Goal: Task Accomplishment & Management: Use online tool/utility

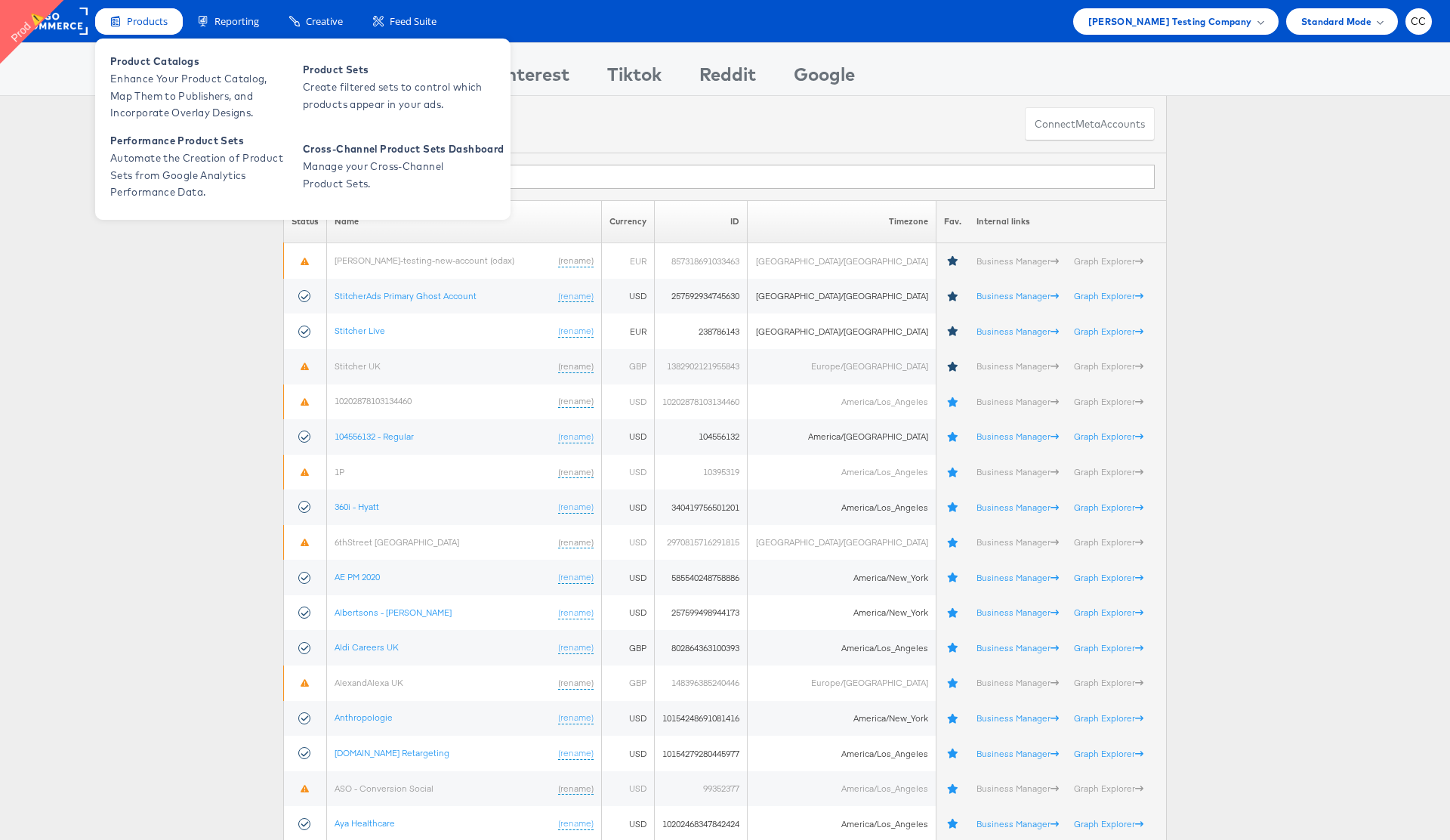
click at [138, 26] on span "Products" at bounding box center [147, 21] width 41 height 14
click at [186, 87] on span "Enhance Your Product Catalog, Map Them to Publishers, and Incorporate Overlay D…" at bounding box center [200, 95] width 181 height 52
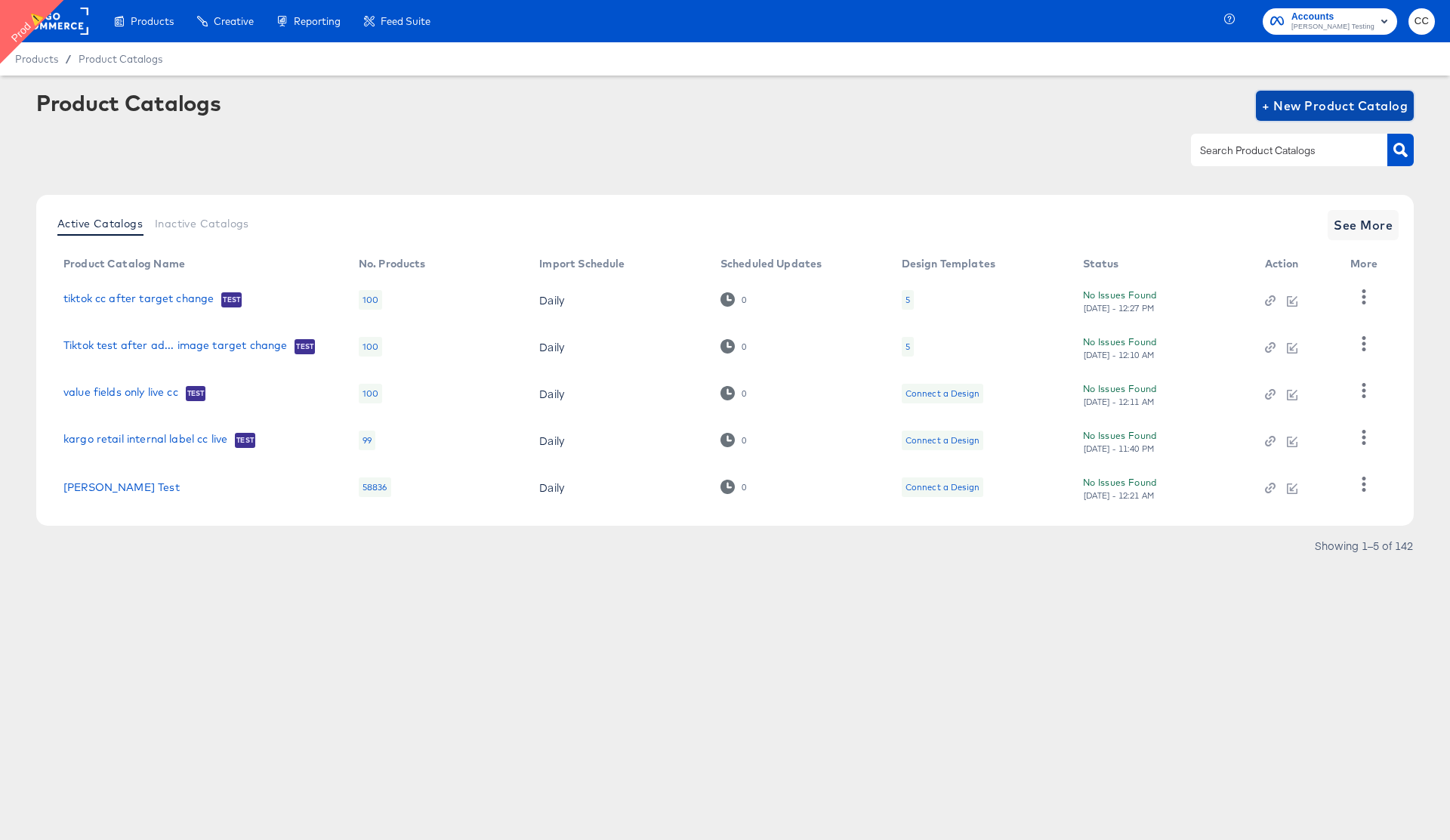
click at [1313, 102] on span "+ New Product Catalog" at bounding box center [1335, 106] width 146 height 21
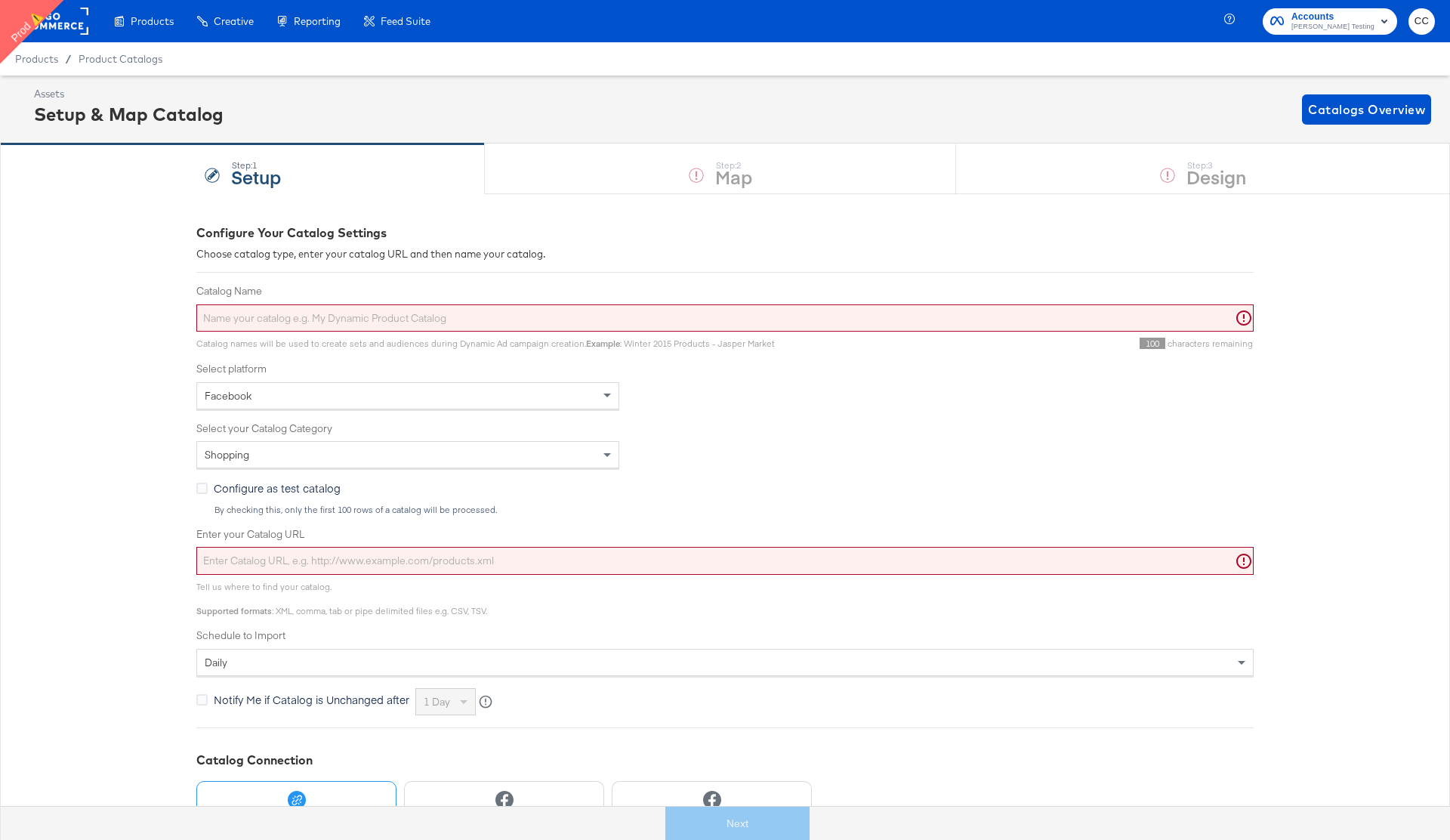
click at [280, 325] on input "Catalog Name" at bounding box center [725, 318] width 1058 height 28
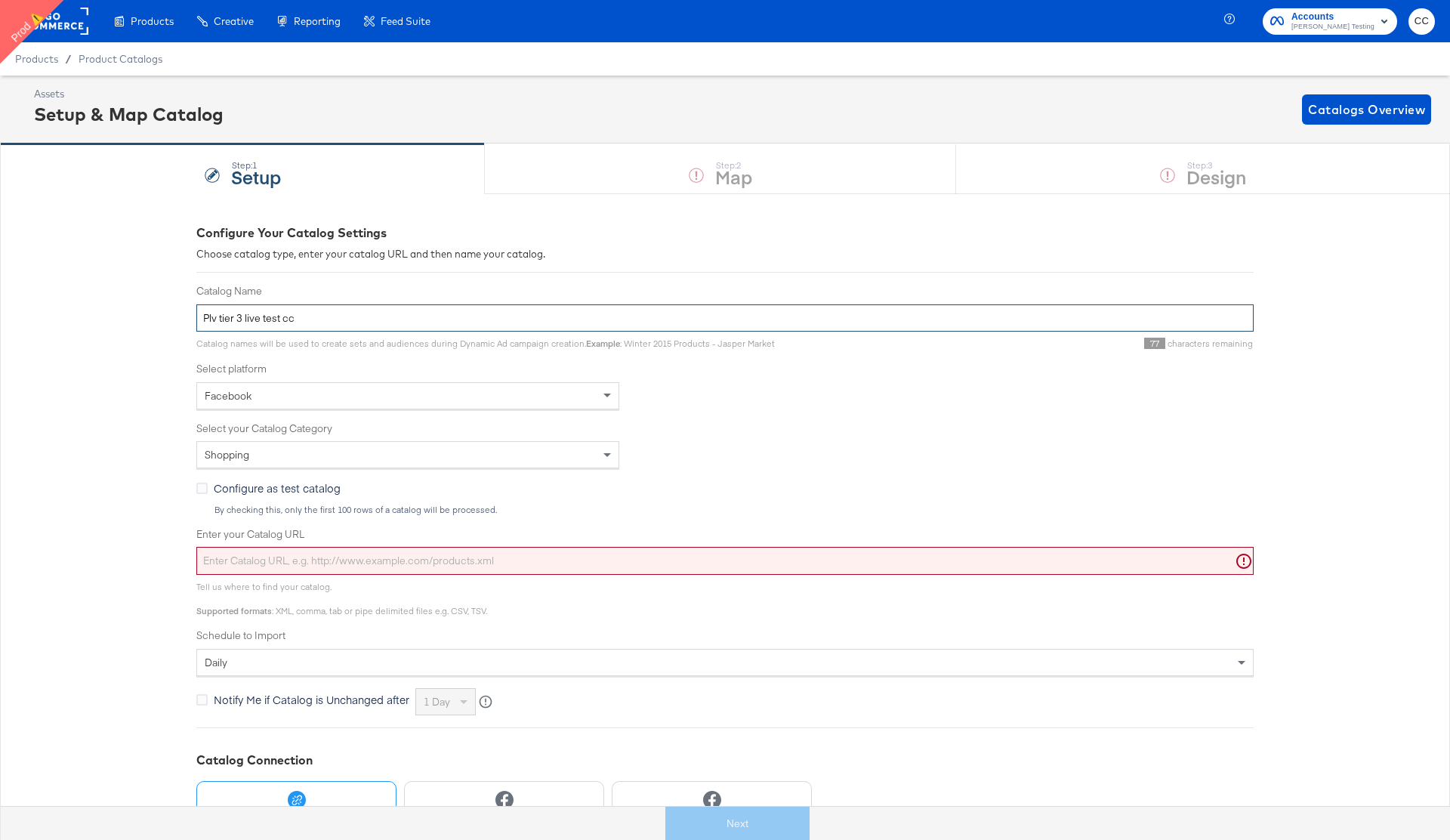
type input "Plv tier 3 live test cc"
click at [312, 401] on div "Facebook" at bounding box center [407, 395] width 421 height 25
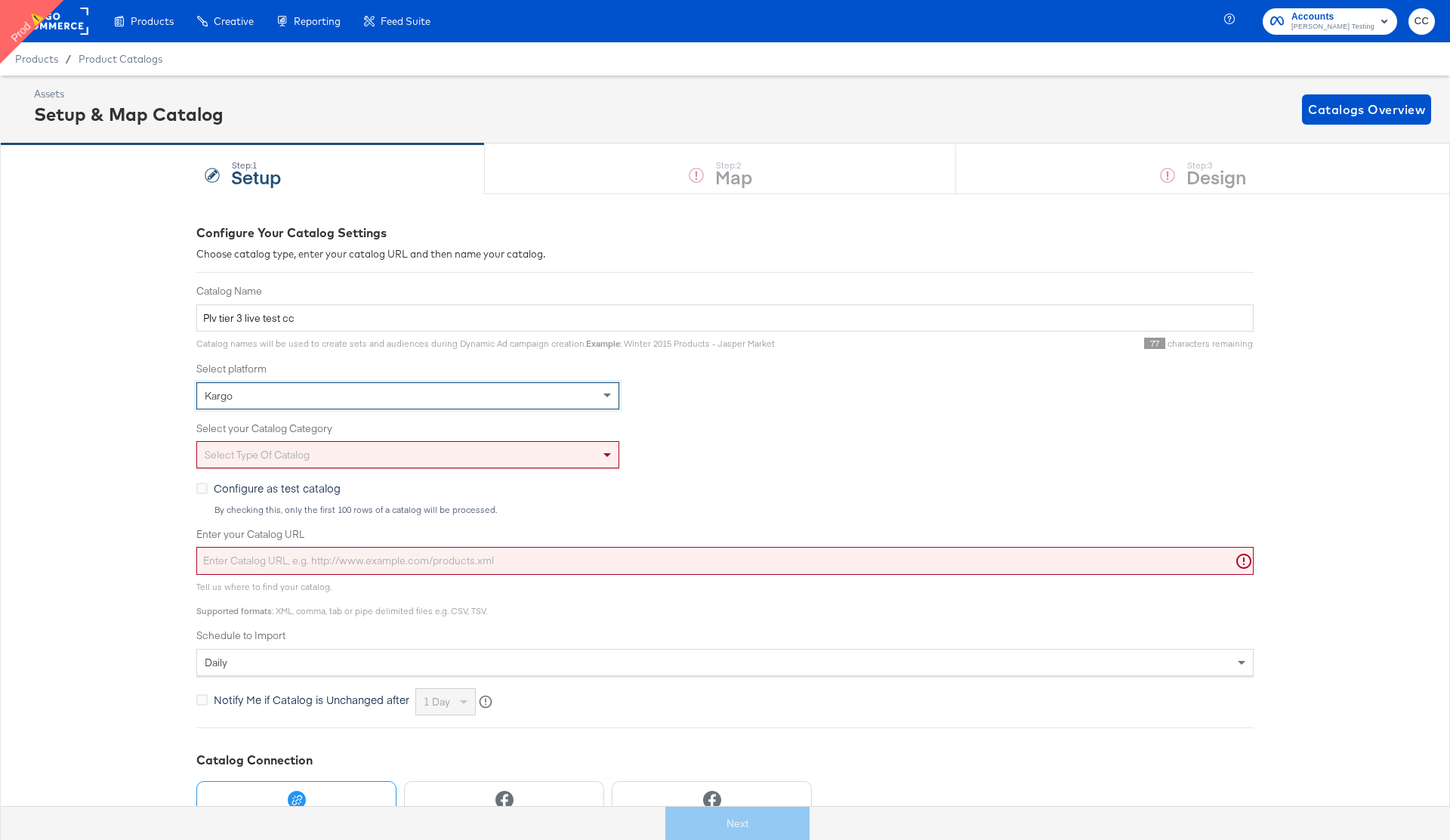
click at [330, 455] on div "Select type of catalog" at bounding box center [407, 454] width 421 height 25
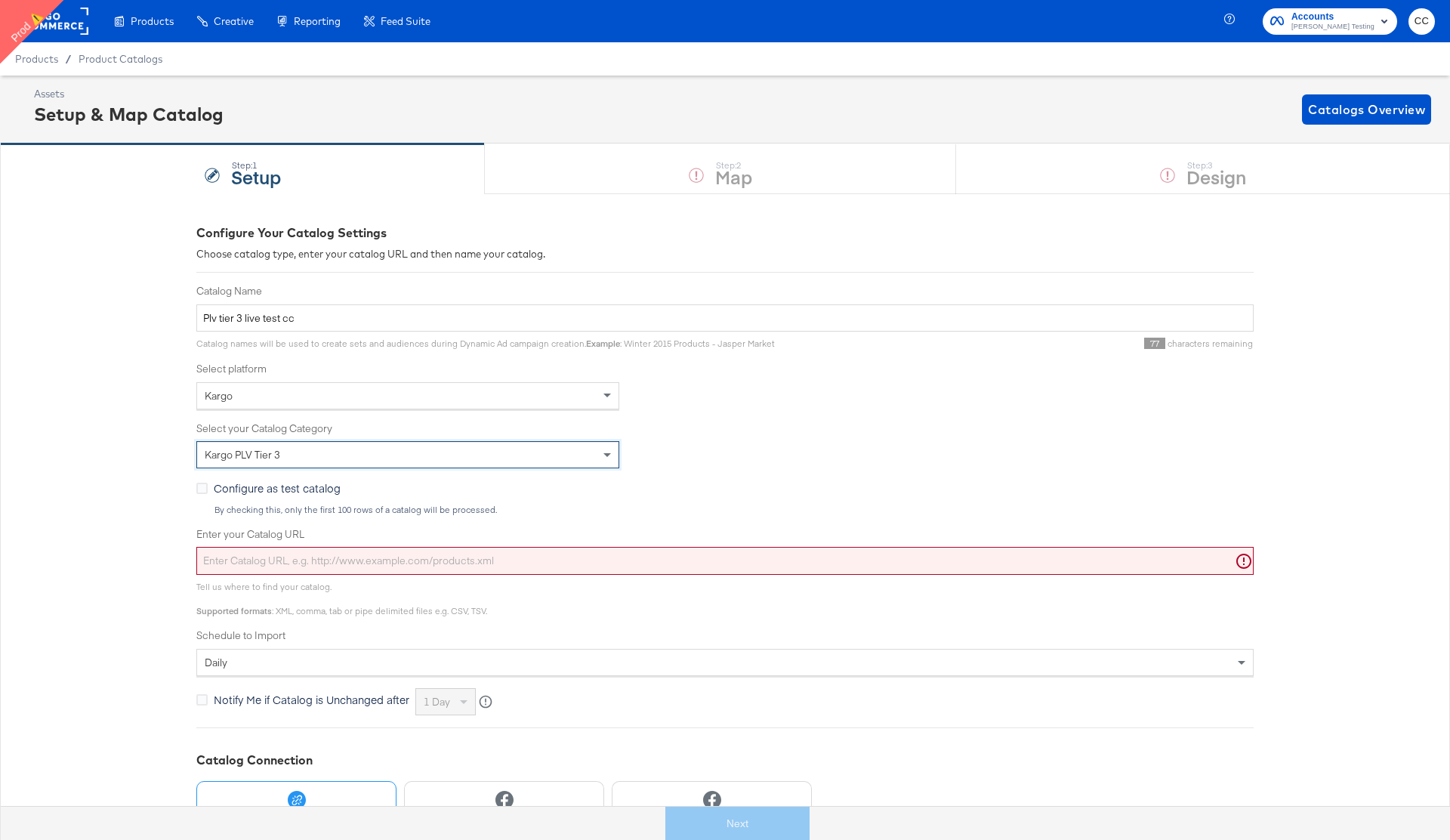
click at [275, 563] on input "Enter your Catalog URL" at bounding box center [725, 561] width 1058 height 28
paste input "https://ace.stitcherqa.com/exports/6/49e5f373-8a6c-4db1-b6a6-d03c68fefffe/outpu…"
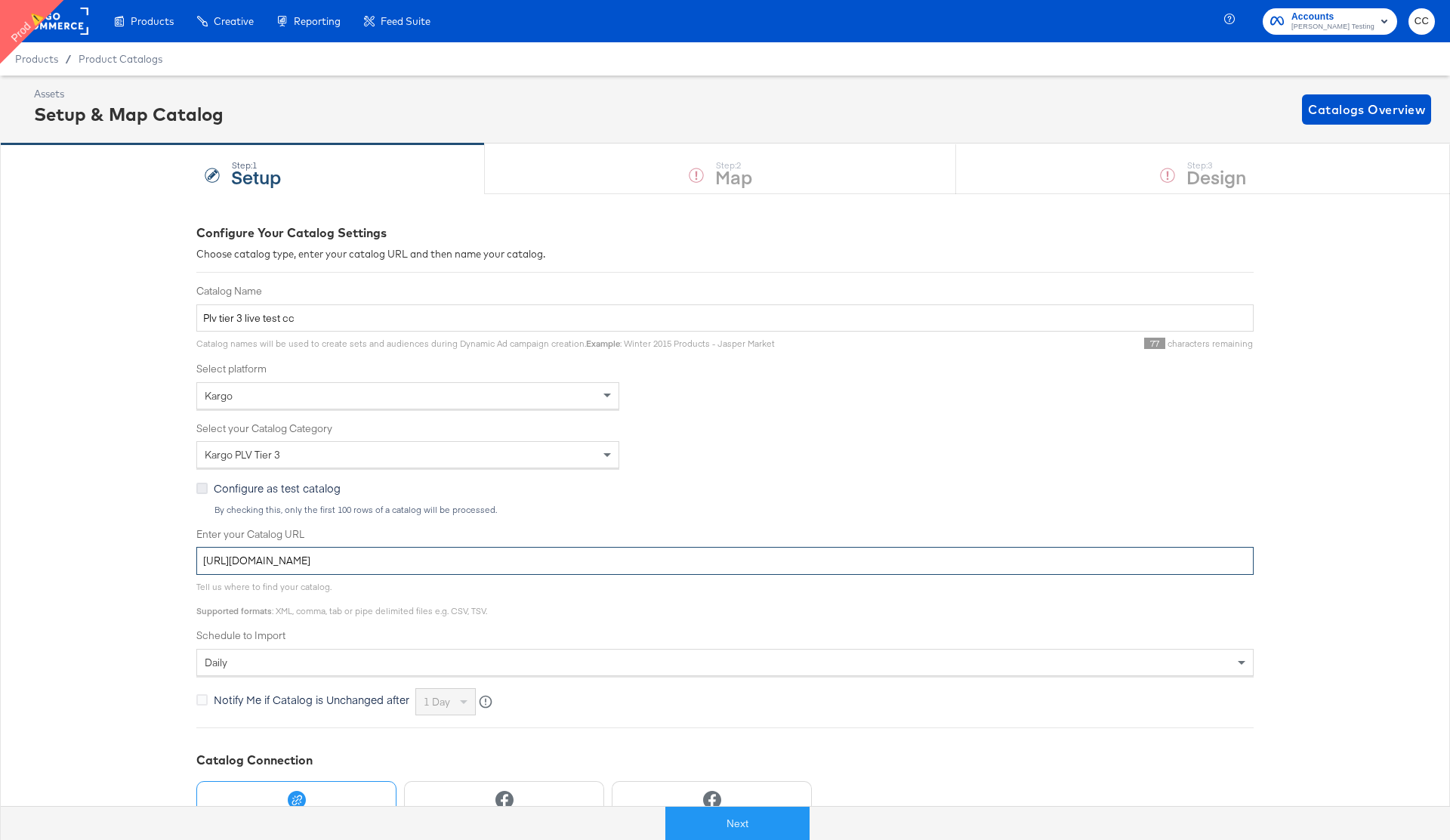
type input "https://ace.stitcherqa.com/exports/6/49e5f373-8a6c-4db1-b6a6-d03c68fefffe/outpu…"
click at [205, 489] on icon at bounding box center [202, 488] width 11 height 11
click at [0, 0] on input "Configure as test catalog" at bounding box center [0, 0] width 0 height 0
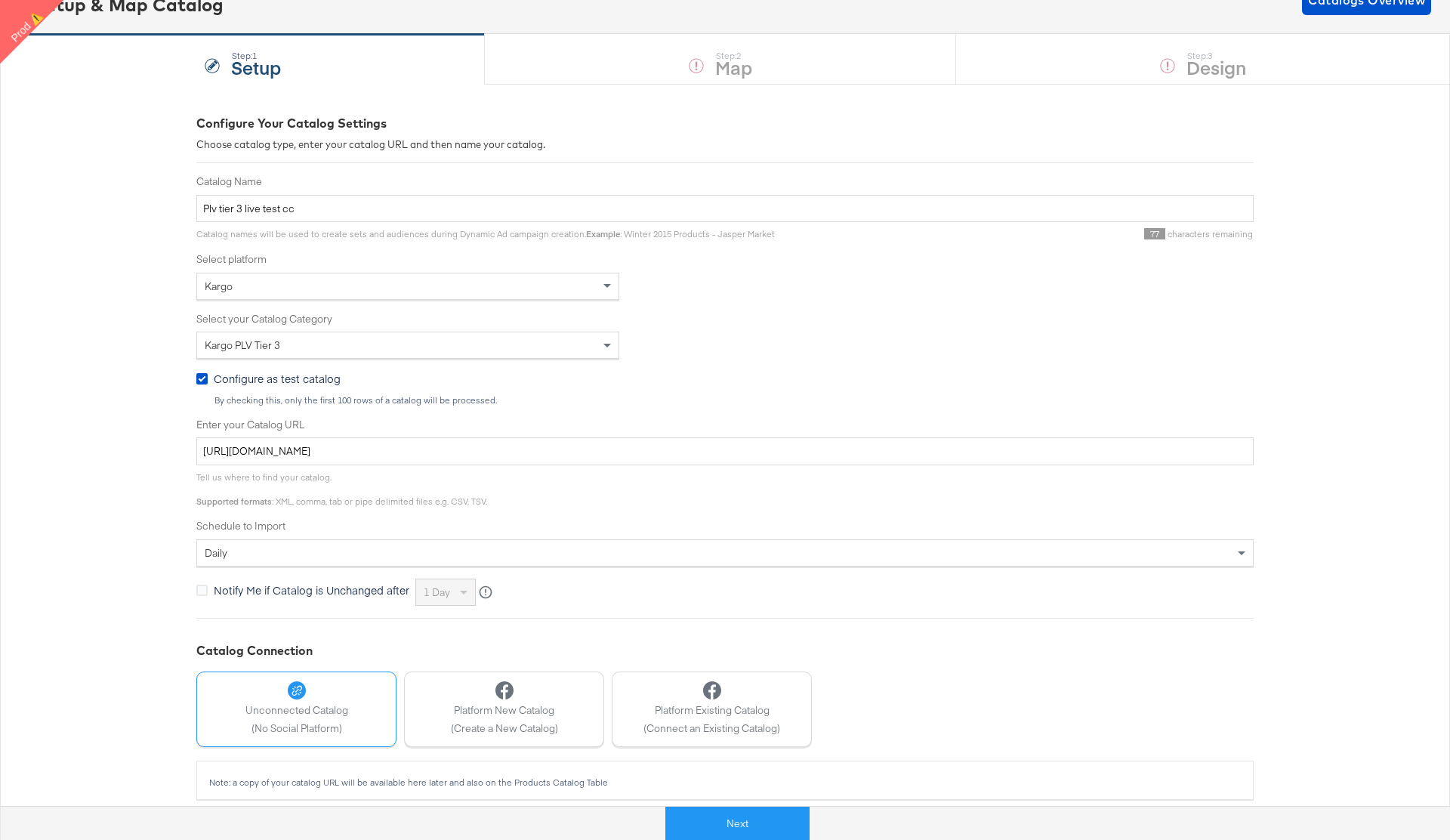
scroll to position [121, 0]
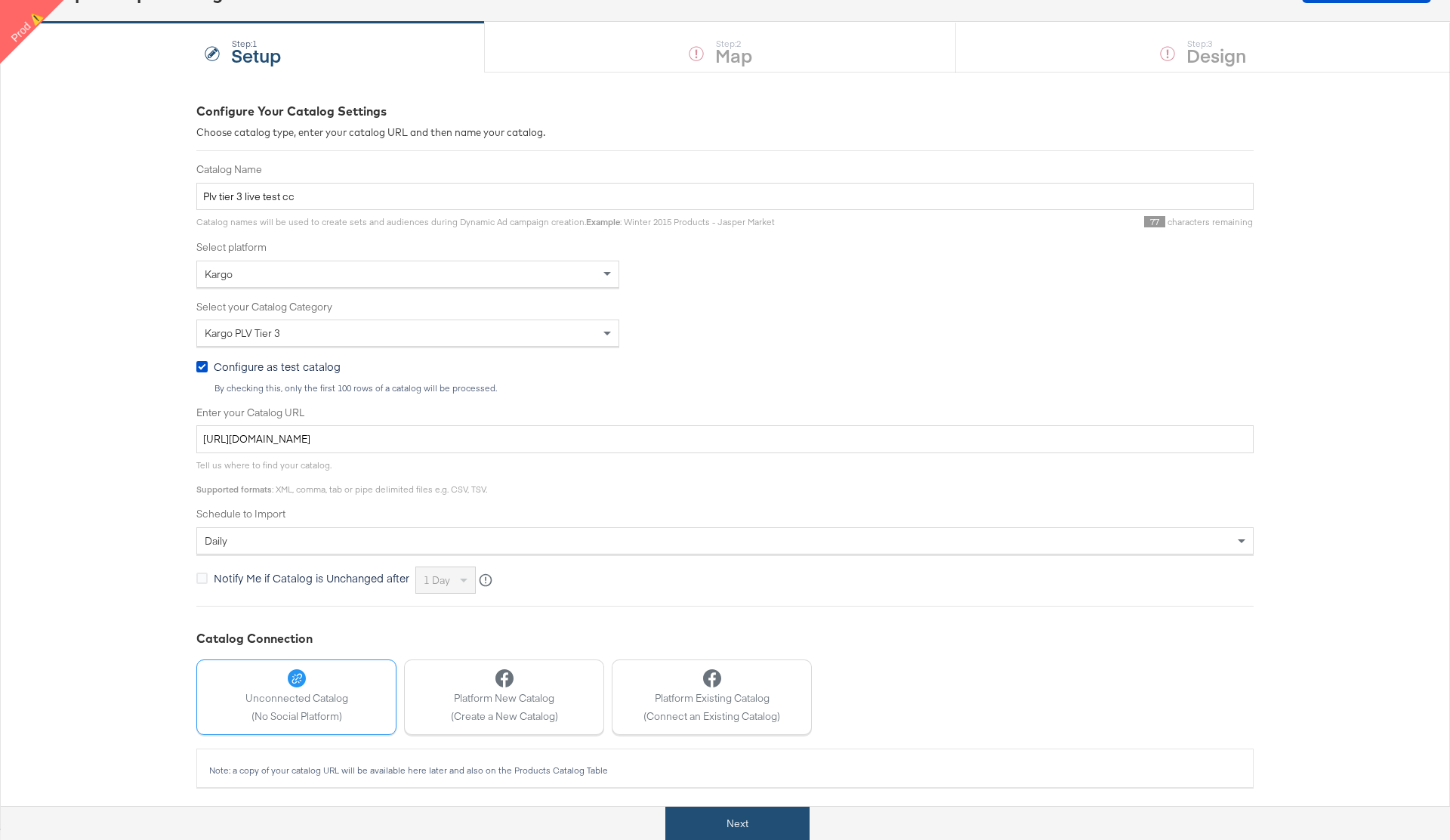
click at [731, 824] on button "Next" at bounding box center [737, 823] width 144 height 34
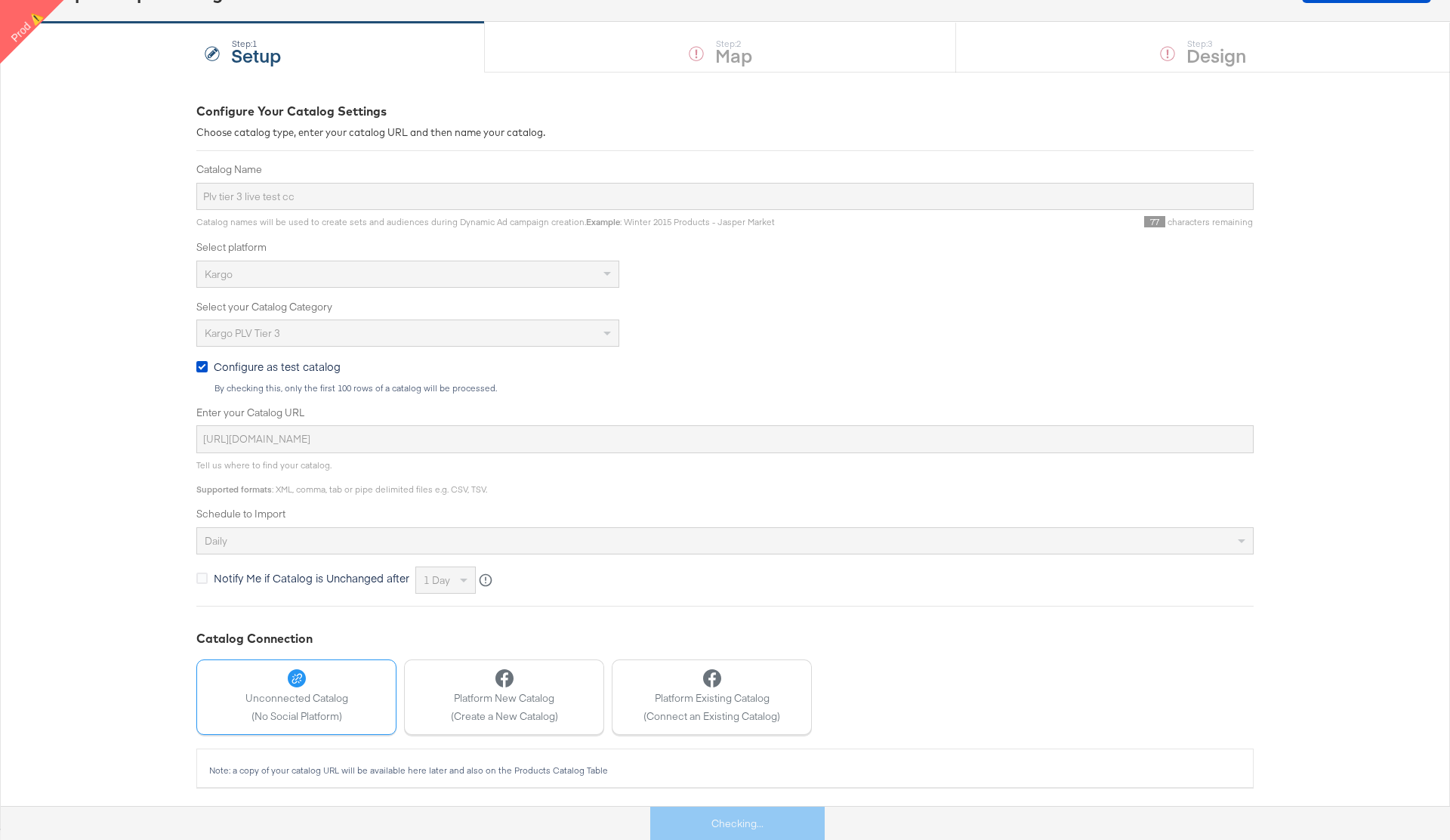
scroll to position [0, 0]
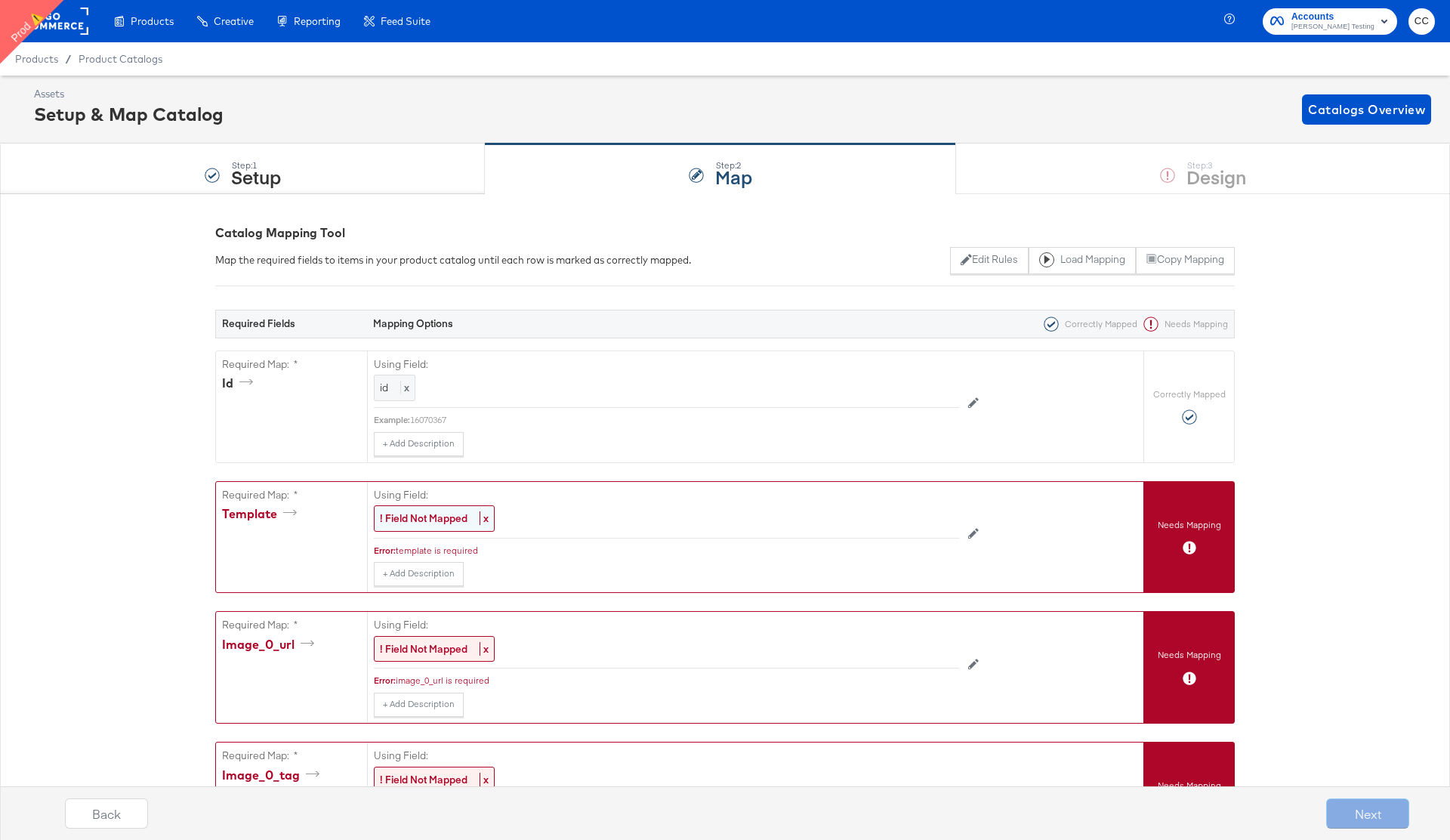
click at [420, 519] on strong "! Field Not Mapped" at bounding box center [424, 518] width 87 height 14
click at [907, 519] on div at bounding box center [925, 520] width 57 height 23
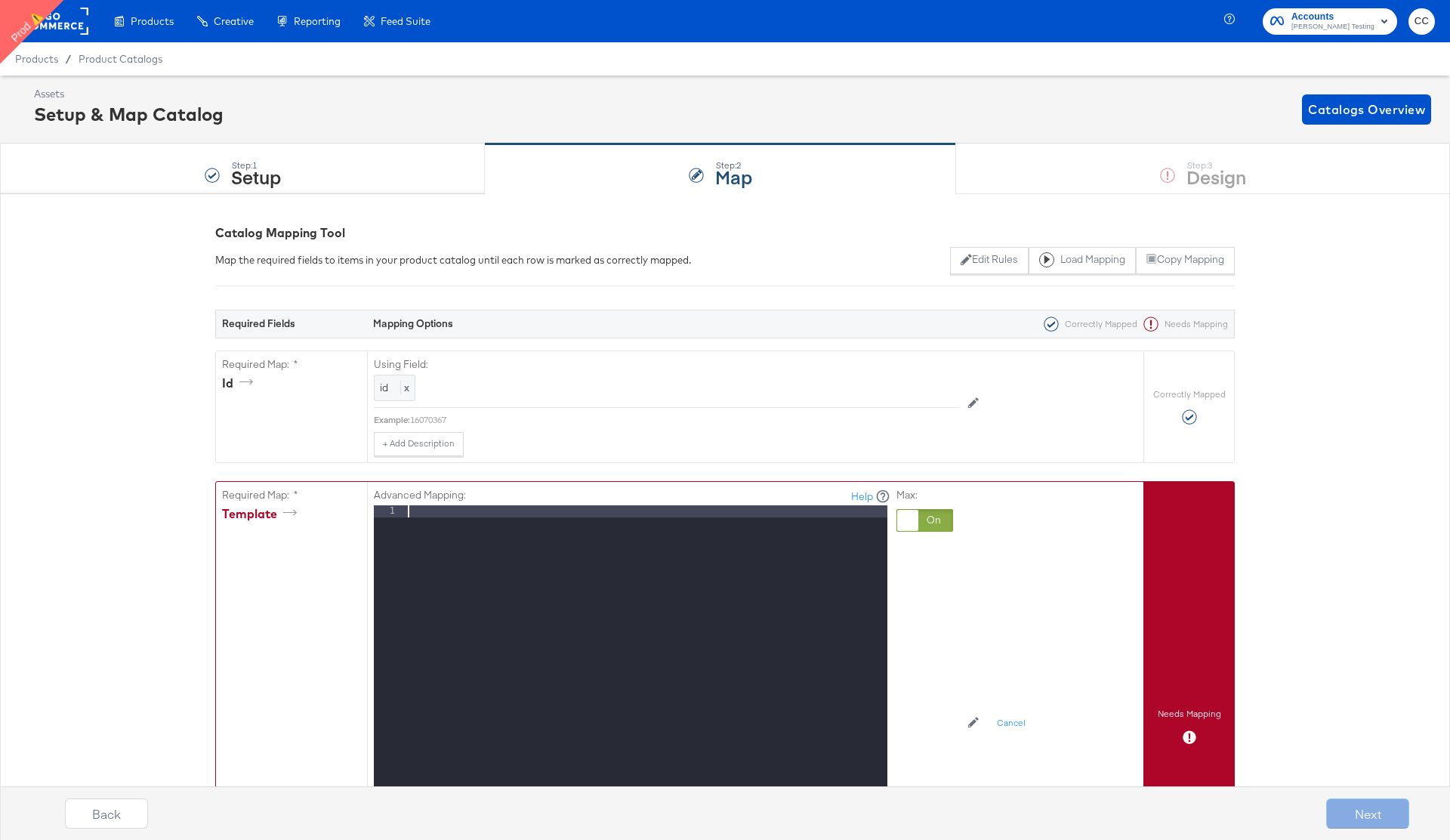
click at [523, 531] on div at bounding box center [646, 706] width 482 height 402
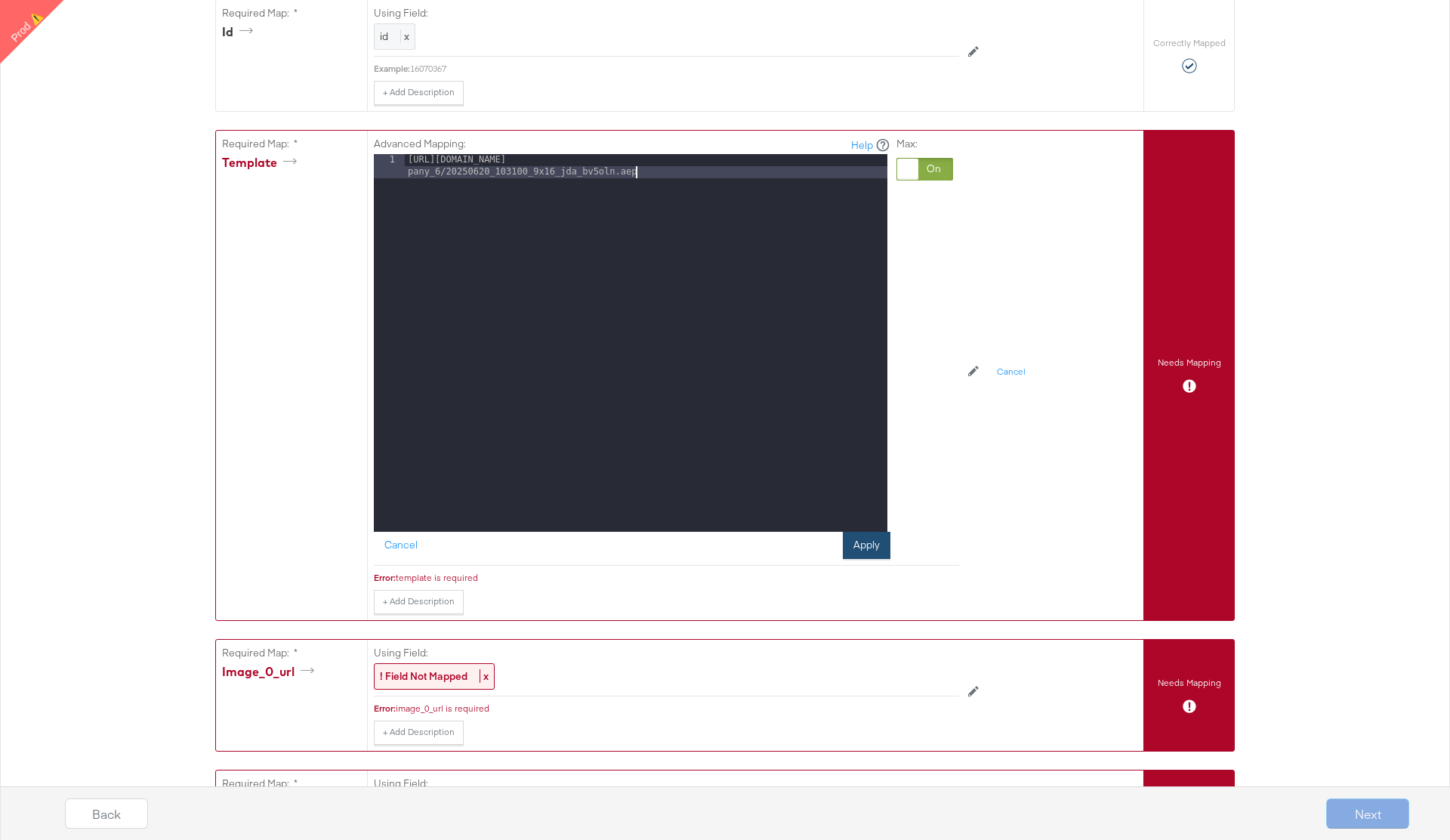
click at [862, 532] on button "Apply" at bounding box center [866, 545] width 47 height 27
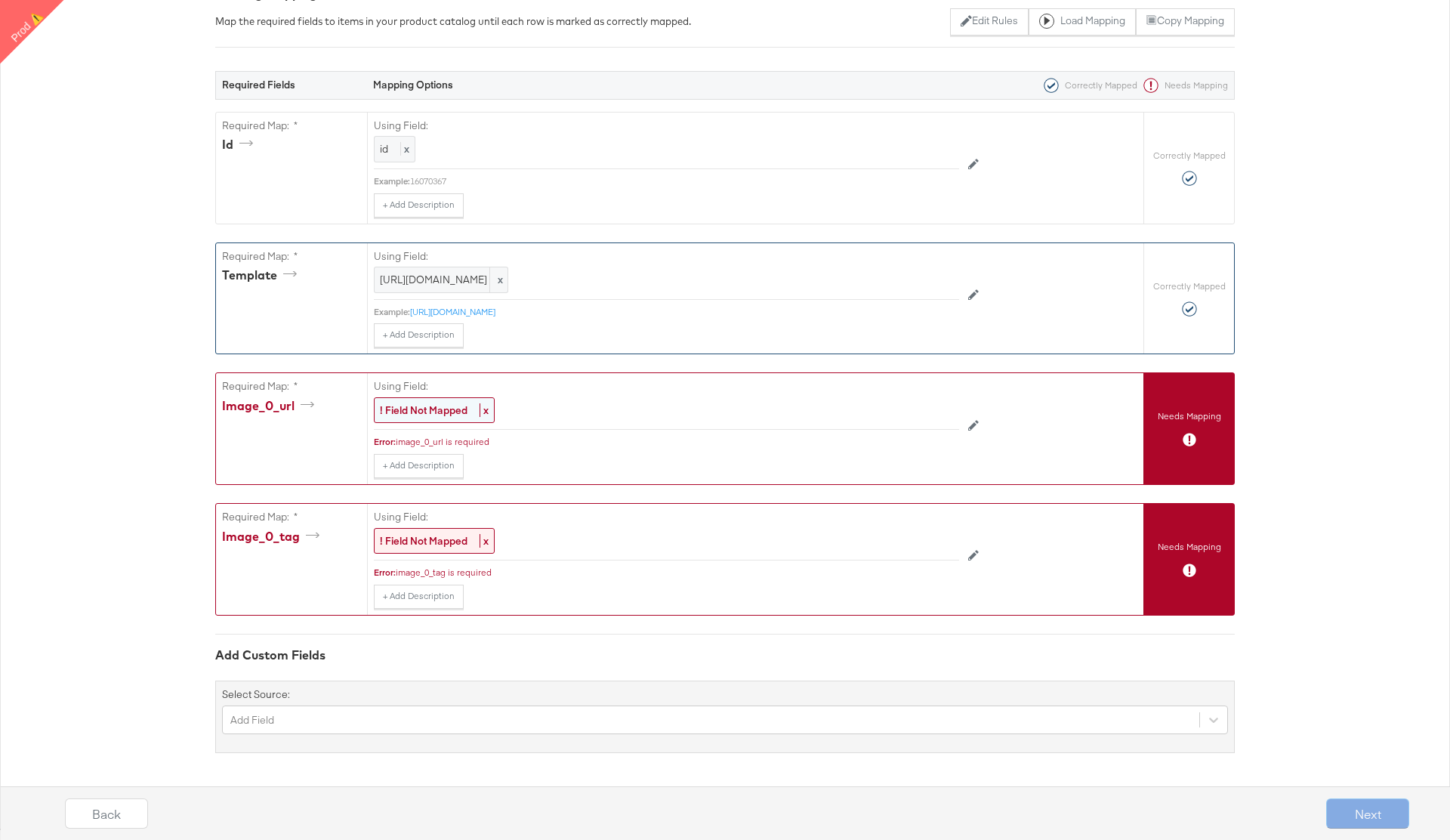
click at [443, 412] on strong "! Field Not Mapped" at bounding box center [424, 410] width 87 height 14
click at [477, 410] on div "Select..." at bounding box center [632, 409] width 515 height 25
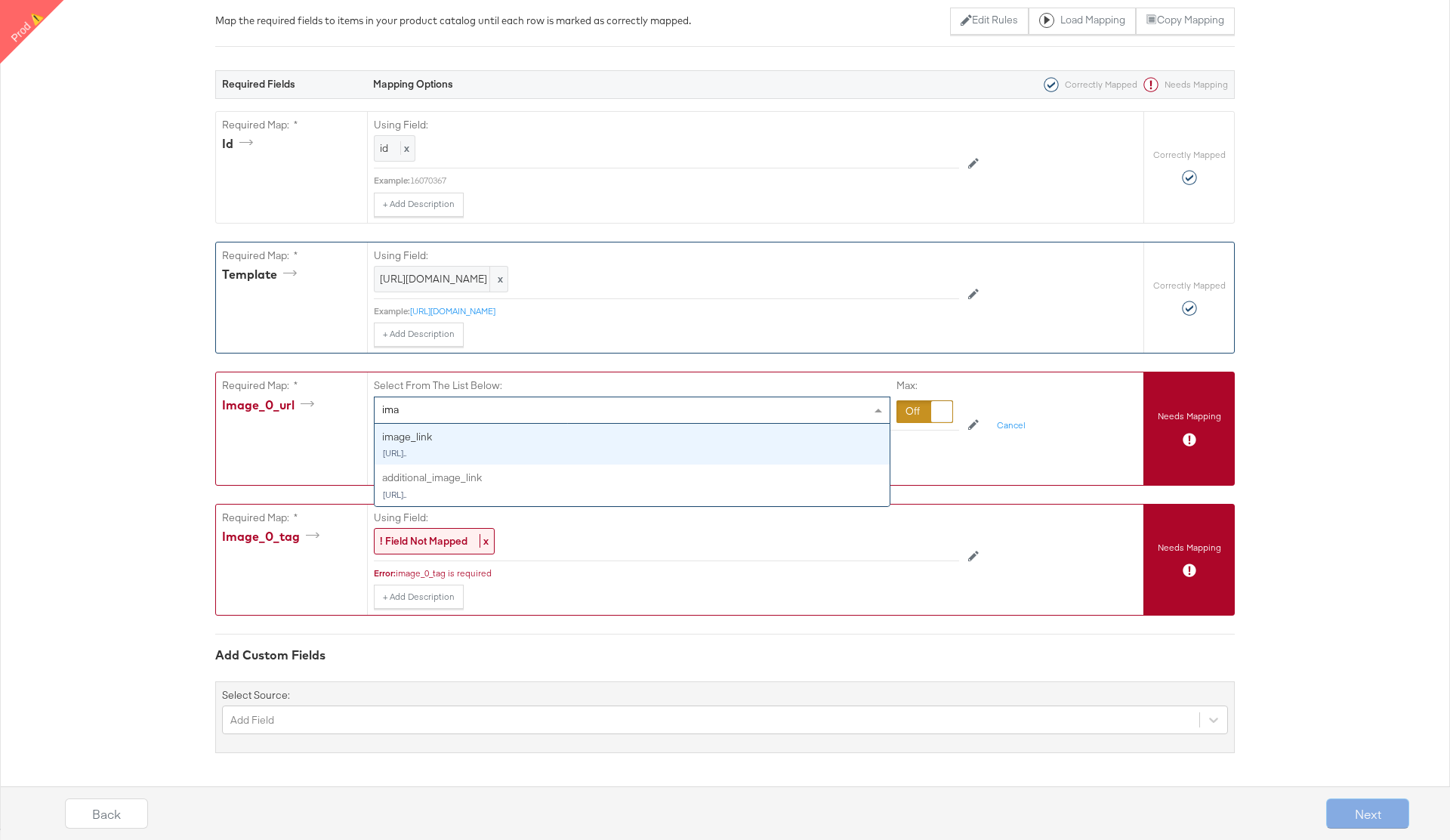
type input "imag"
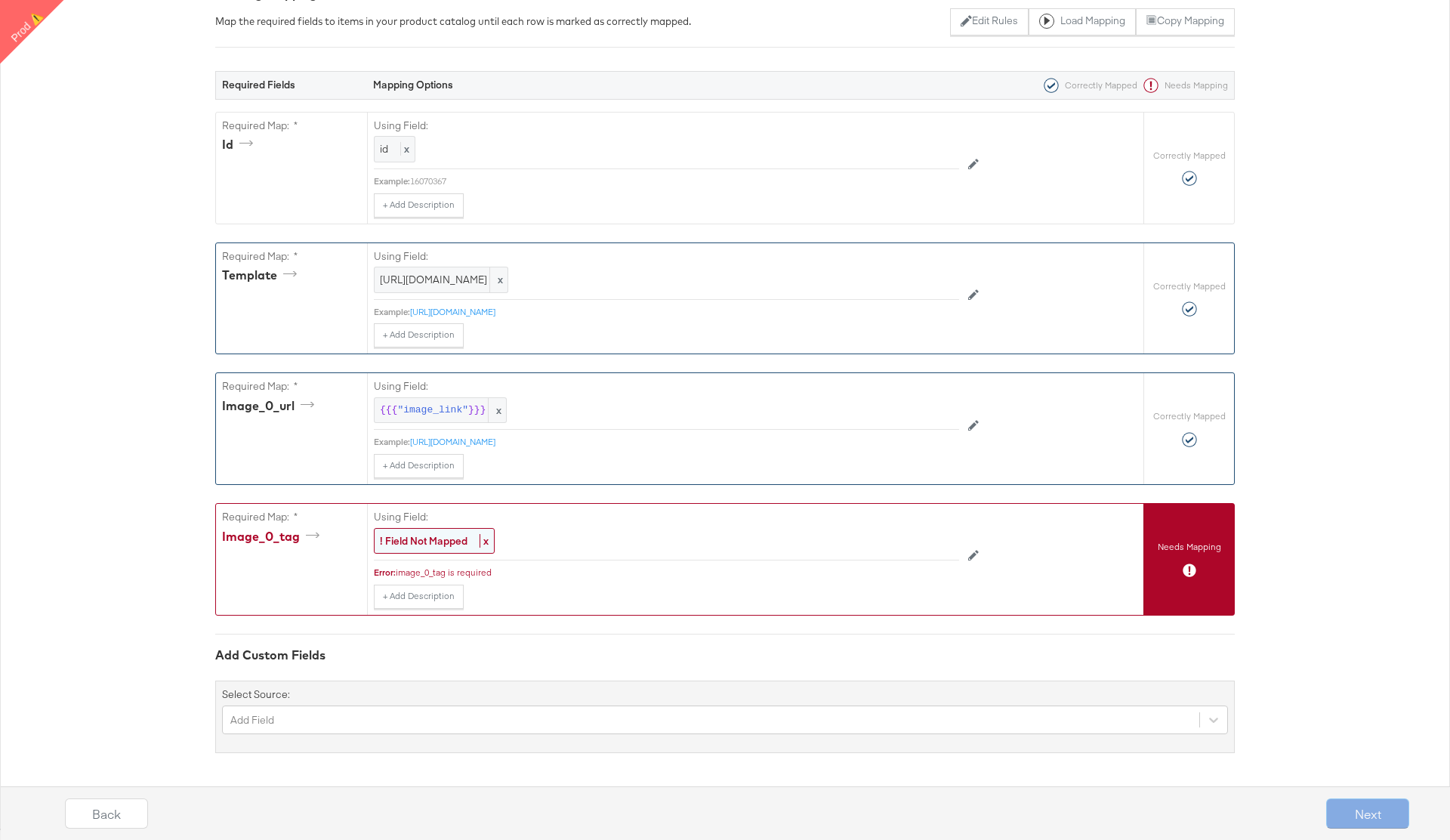
click at [428, 544] on strong "! Field Not Mapped" at bounding box center [424, 541] width 87 height 14
click at [918, 547] on div at bounding box center [925, 542] width 57 height 23
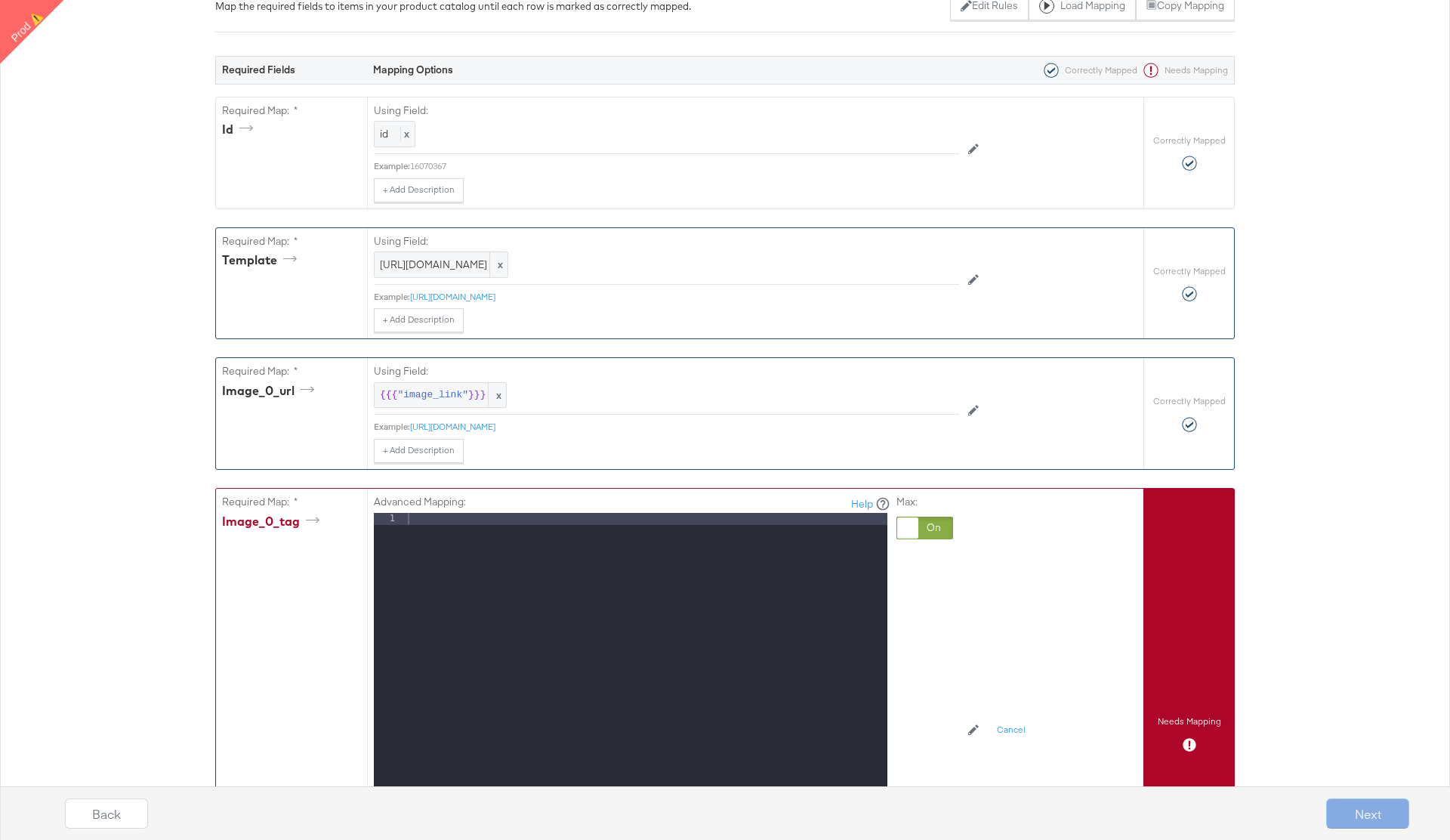
click at [437, 561] on div at bounding box center [646, 714] width 482 height 402
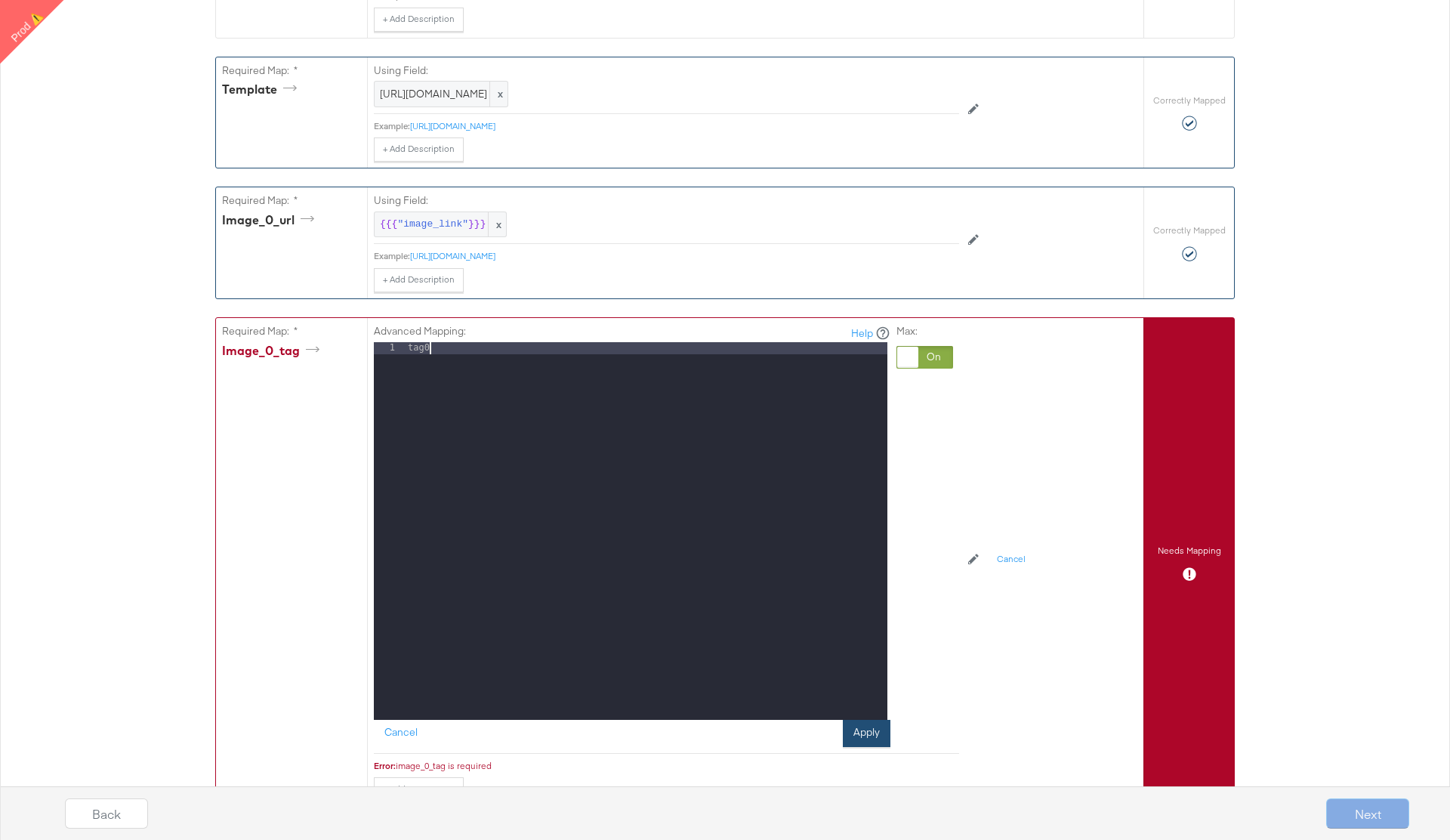
click at [871, 746] on button "Apply" at bounding box center [866, 732] width 47 height 27
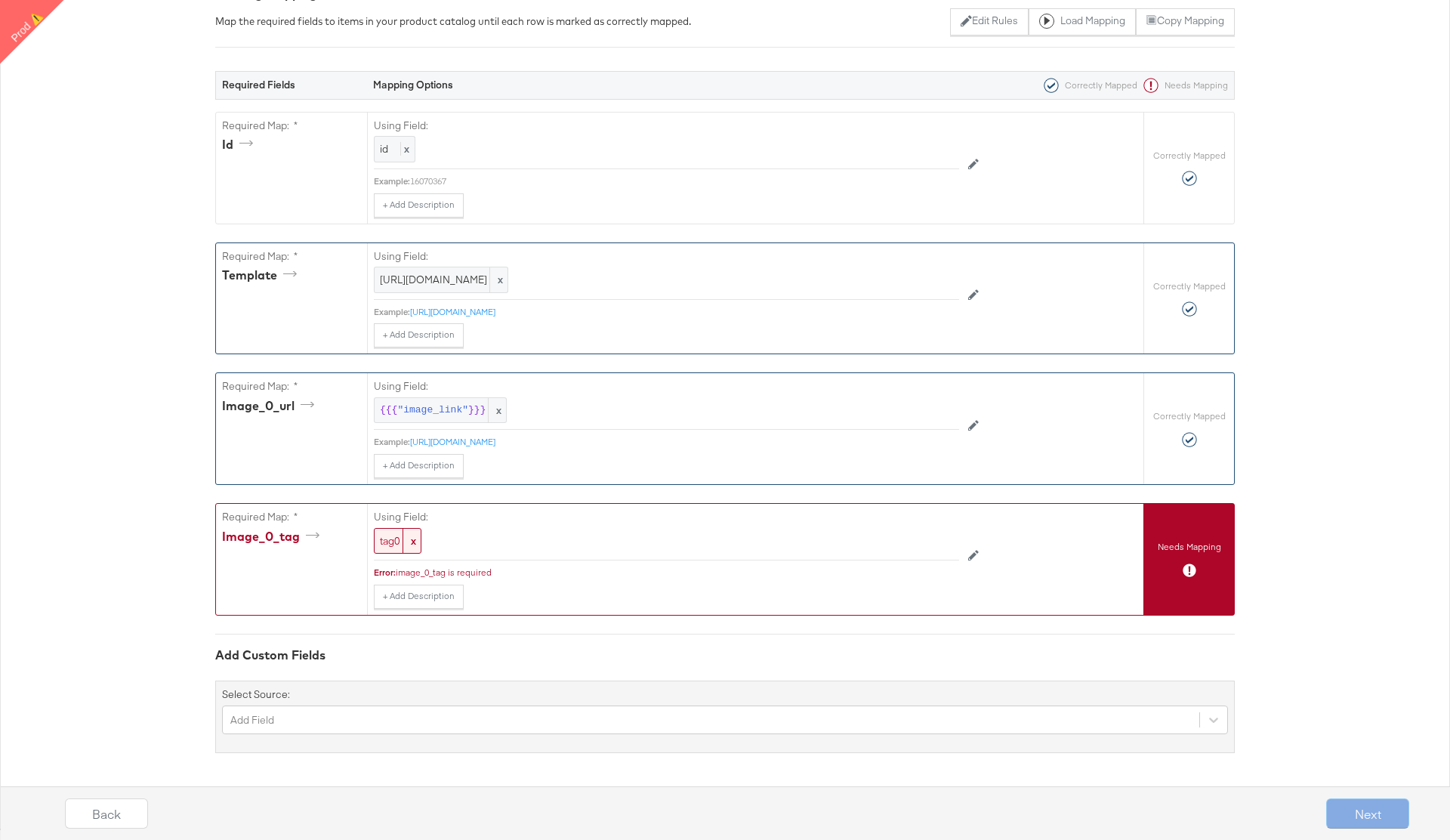
scroll to position [253, 0]
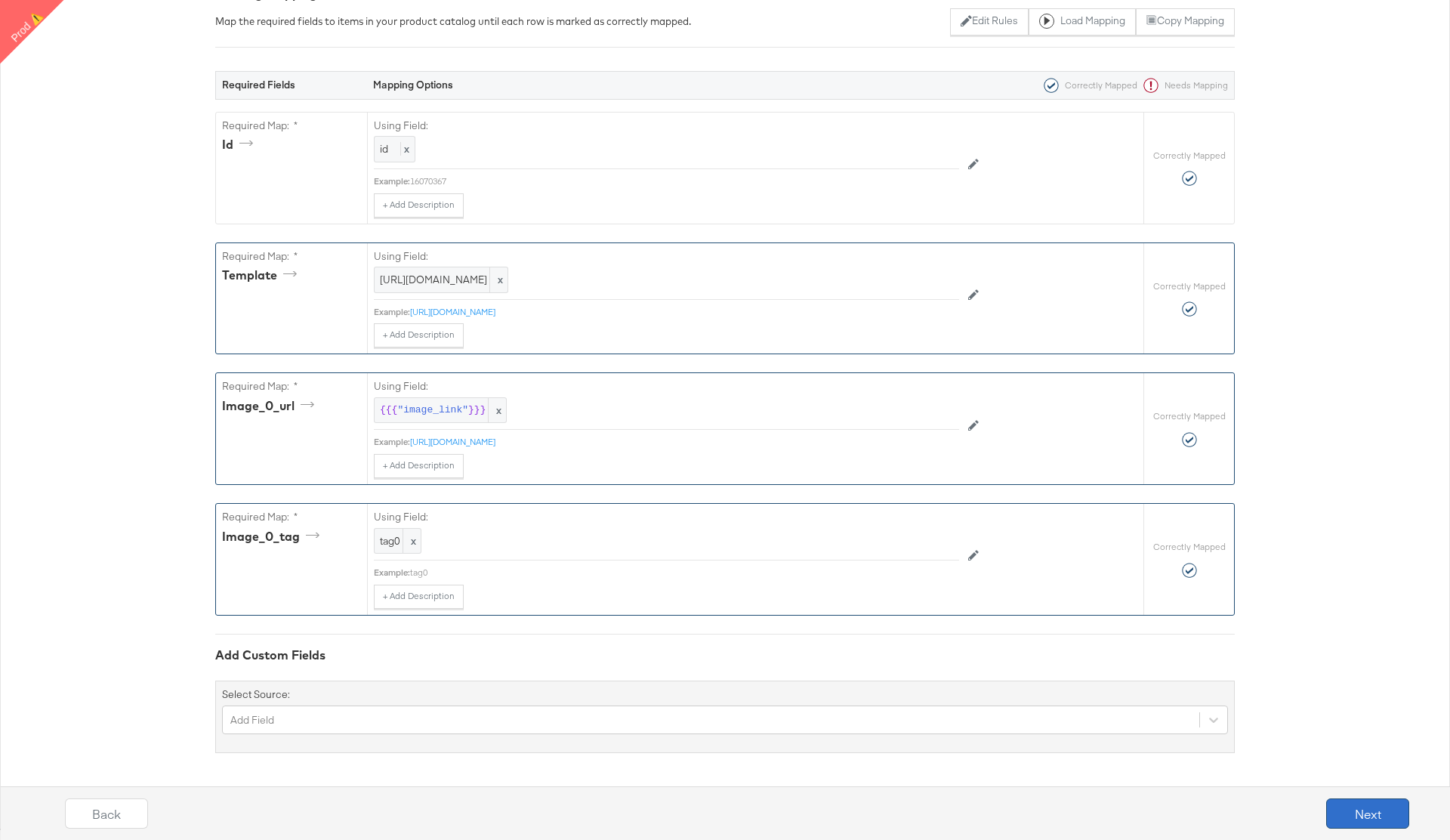
click at [1361, 812] on button "Next" at bounding box center [1367, 813] width 83 height 31
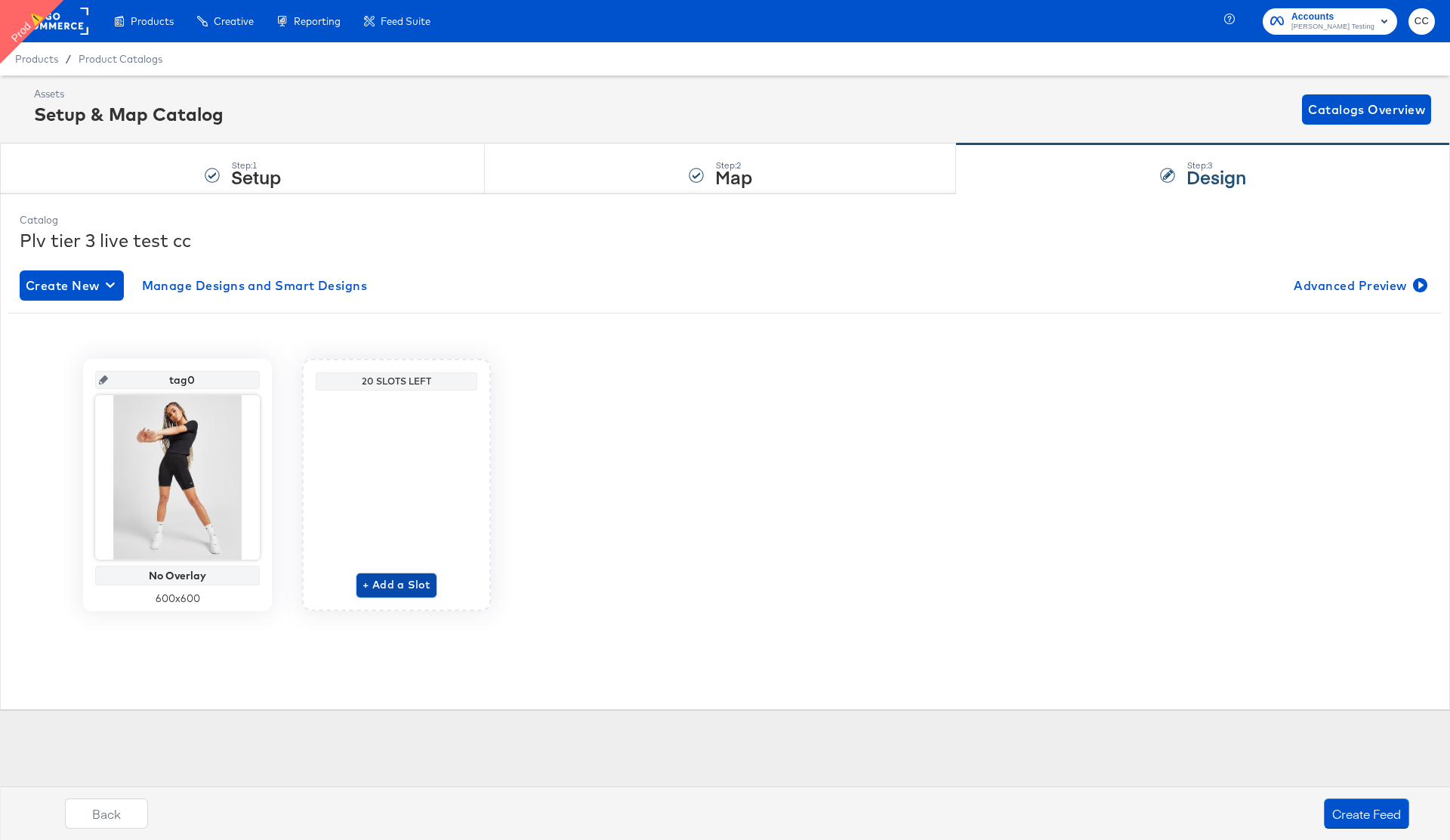
click at [399, 584] on span "+ Add a Slot" at bounding box center [397, 585] width 68 height 19
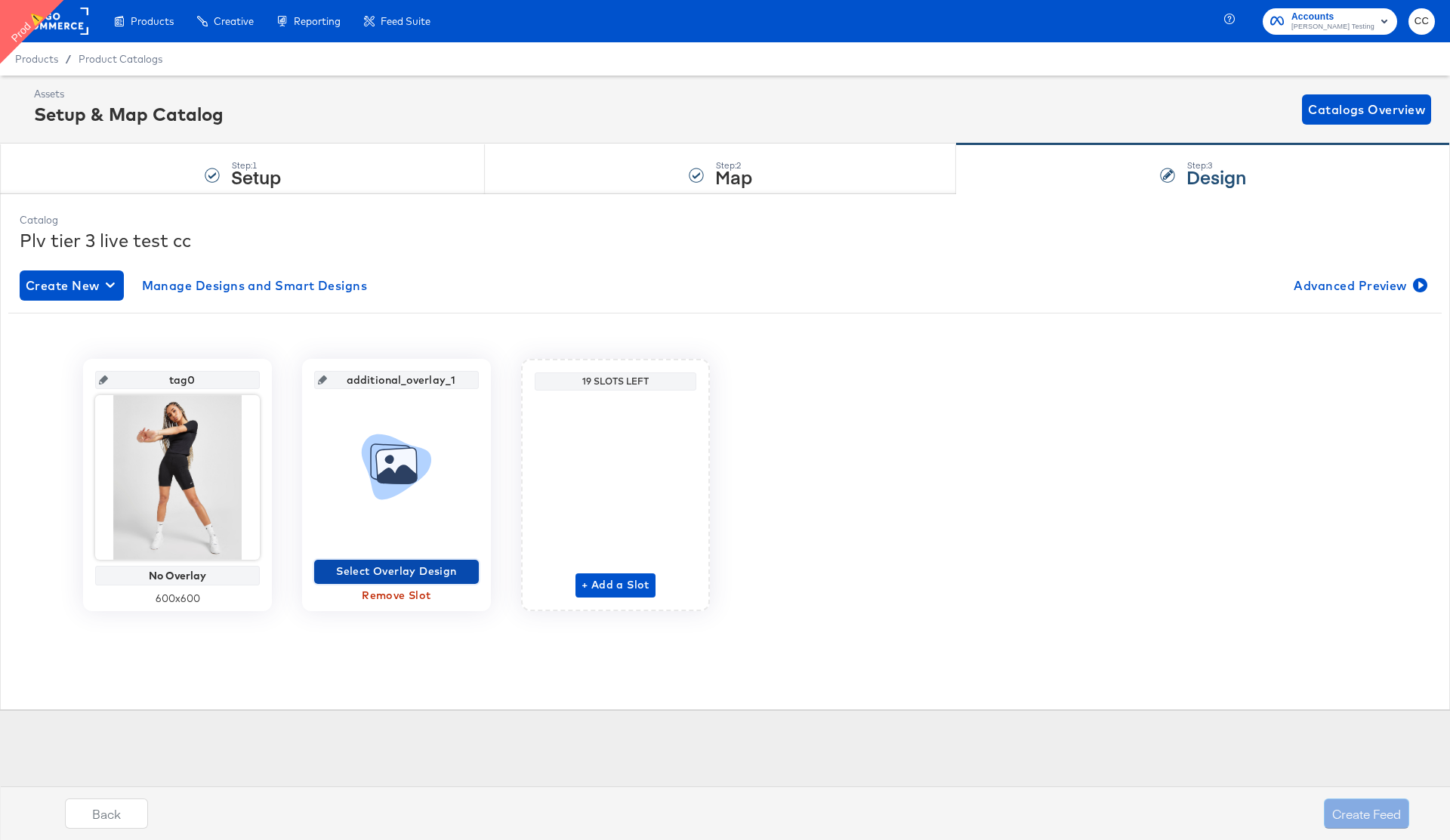
click at [386, 569] on span "Select Overlay Design" at bounding box center [396, 572] width 153 height 19
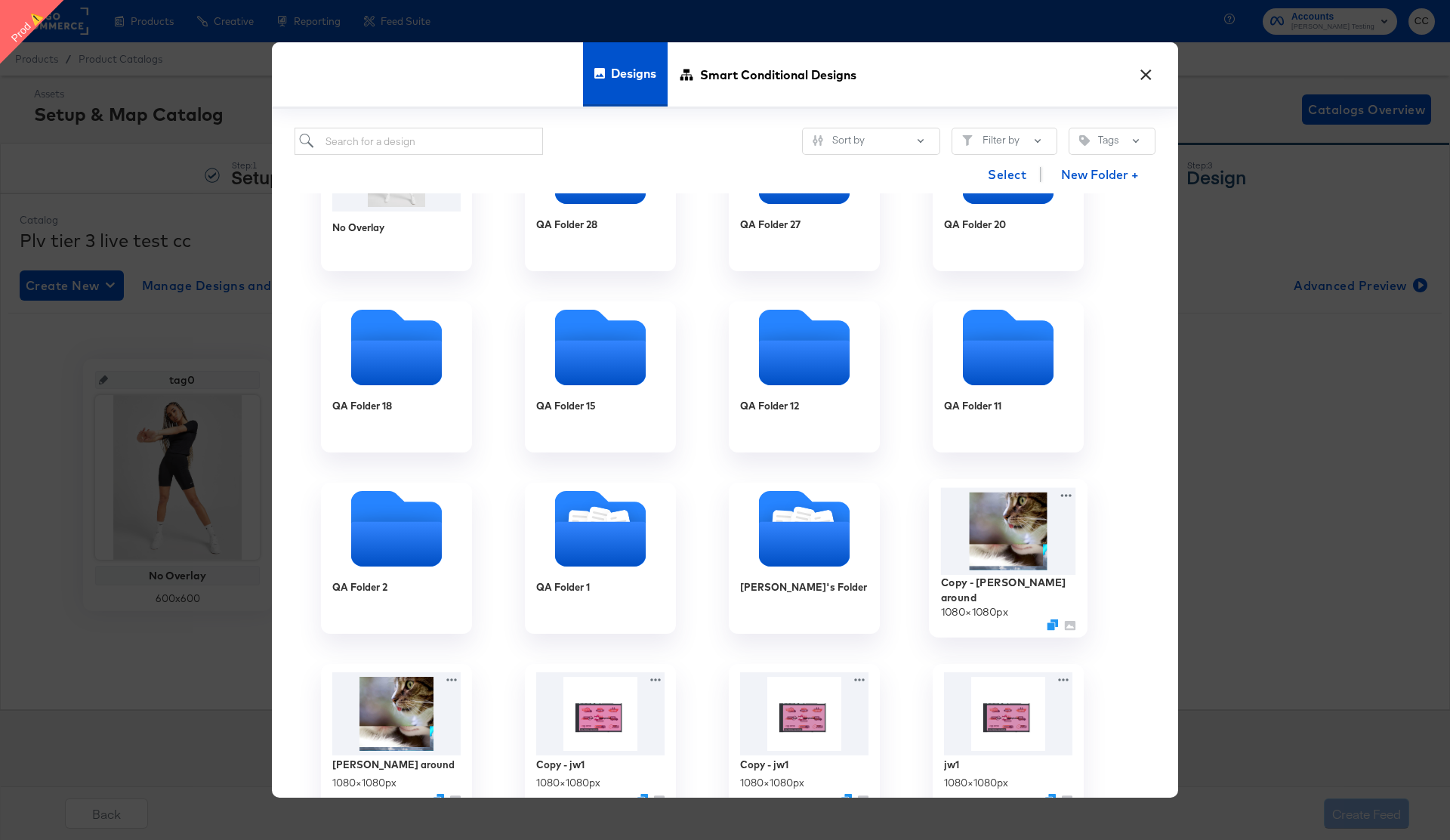
scroll to position [94, 0]
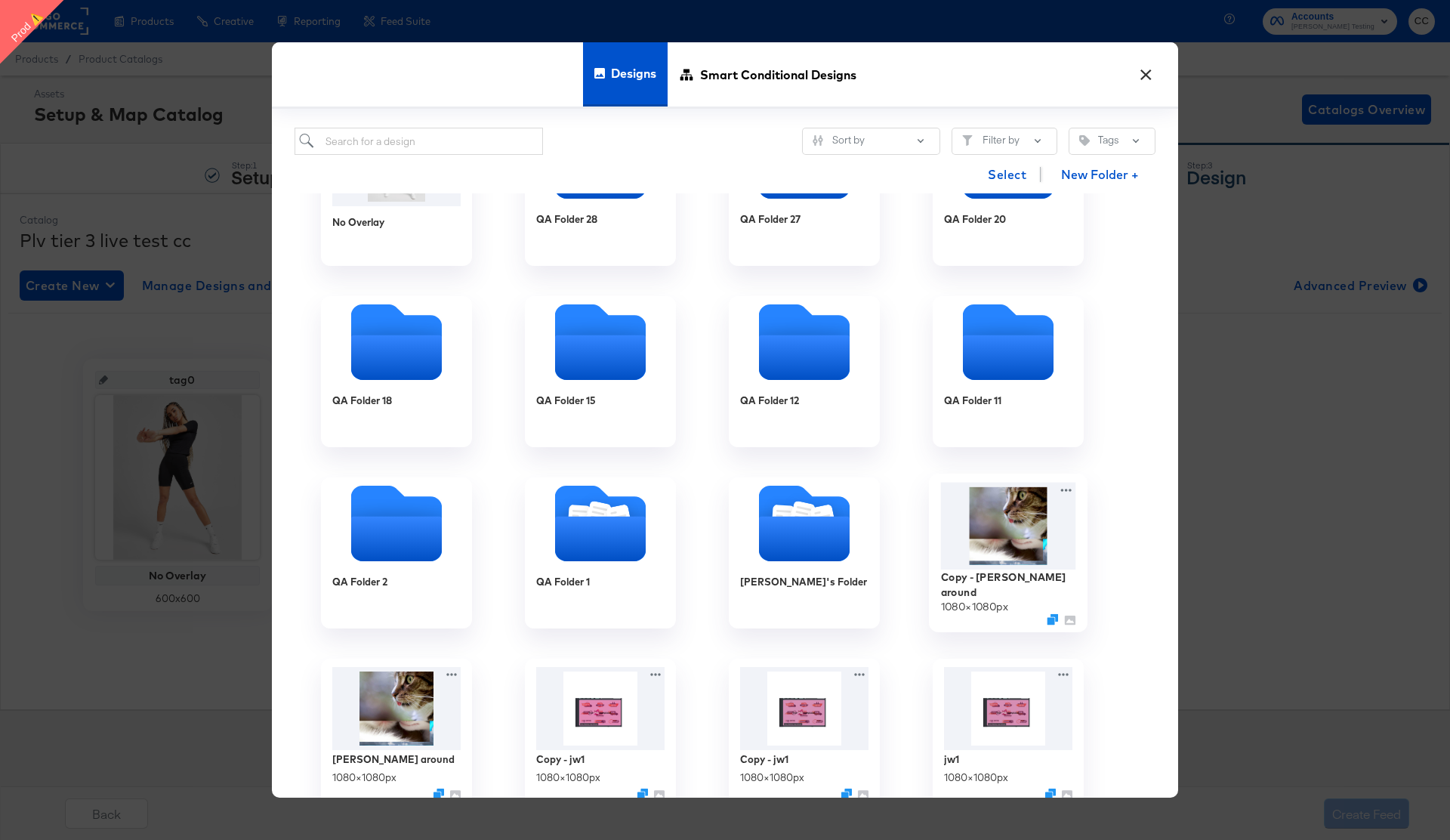
click at [1018, 562] on img at bounding box center [1008, 525] width 135 height 87
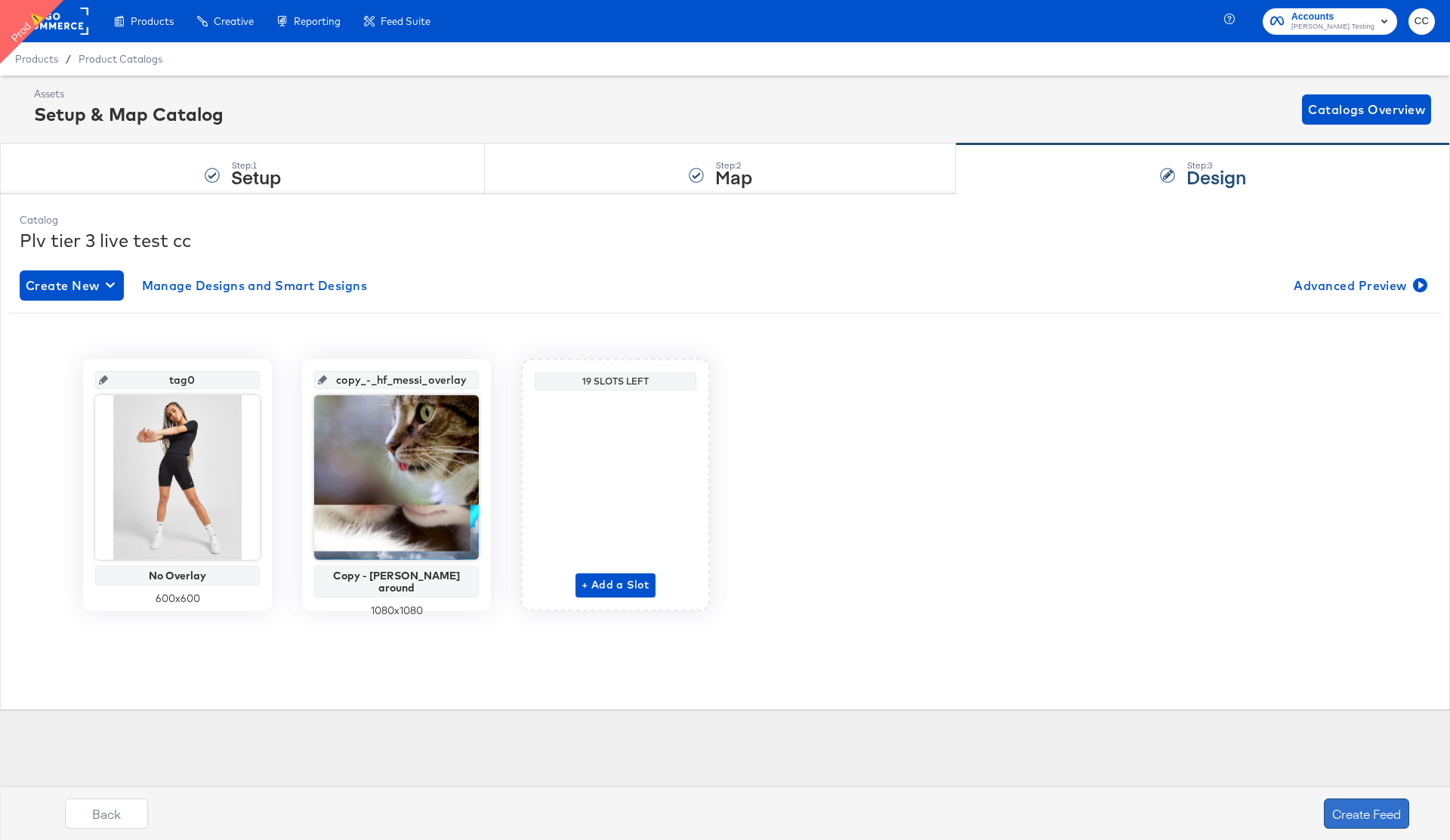
click at [1359, 821] on button "Create Feed" at bounding box center [1367, 813] width 86 height 31
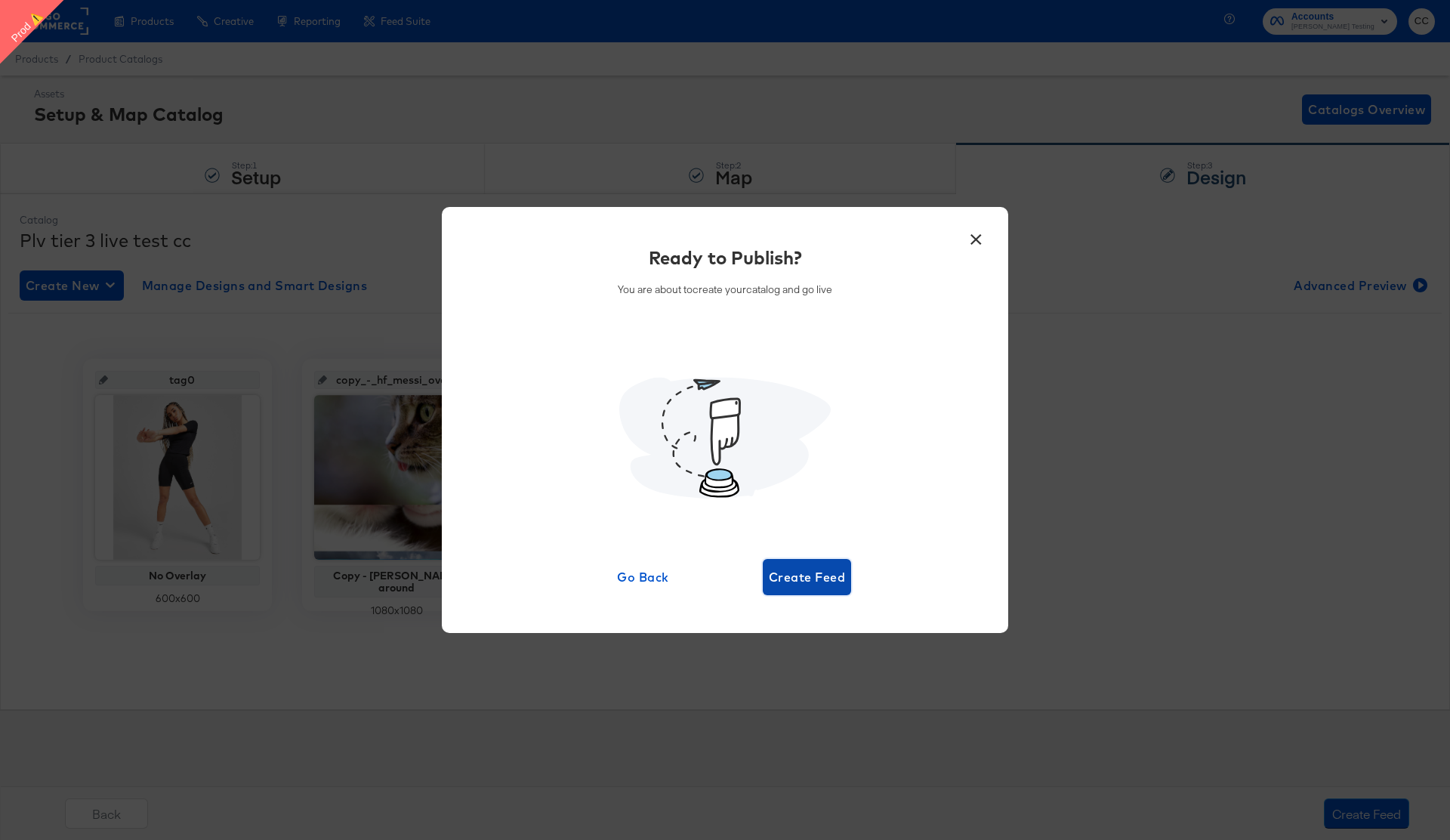
click at [818, 578] on span "Create Feed" at bounding box center [807, 577] width 76 height 21
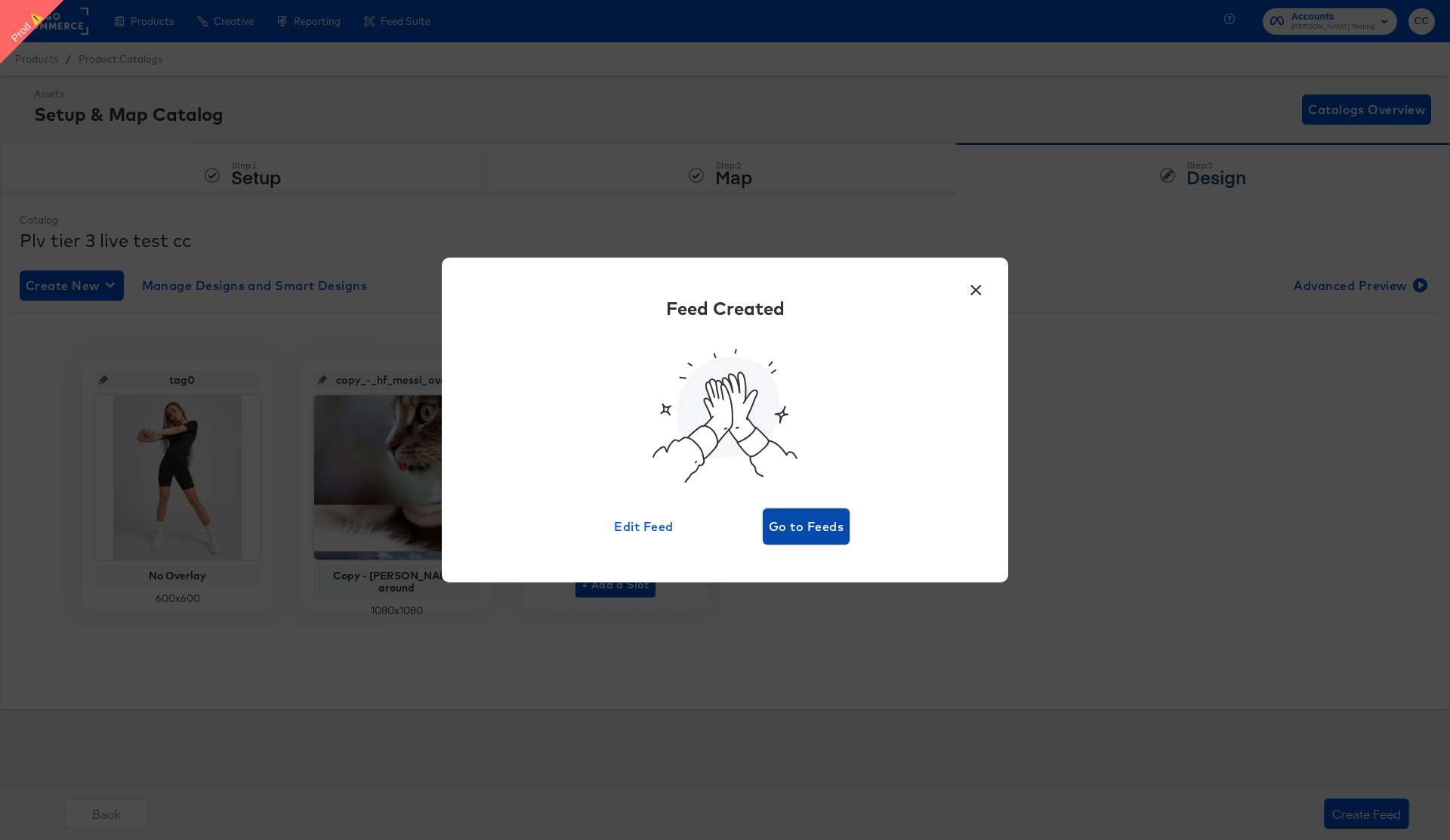
click at [815, 529] on span "Go to Feeds" at bounding box center [807, 526] width 75 height 21
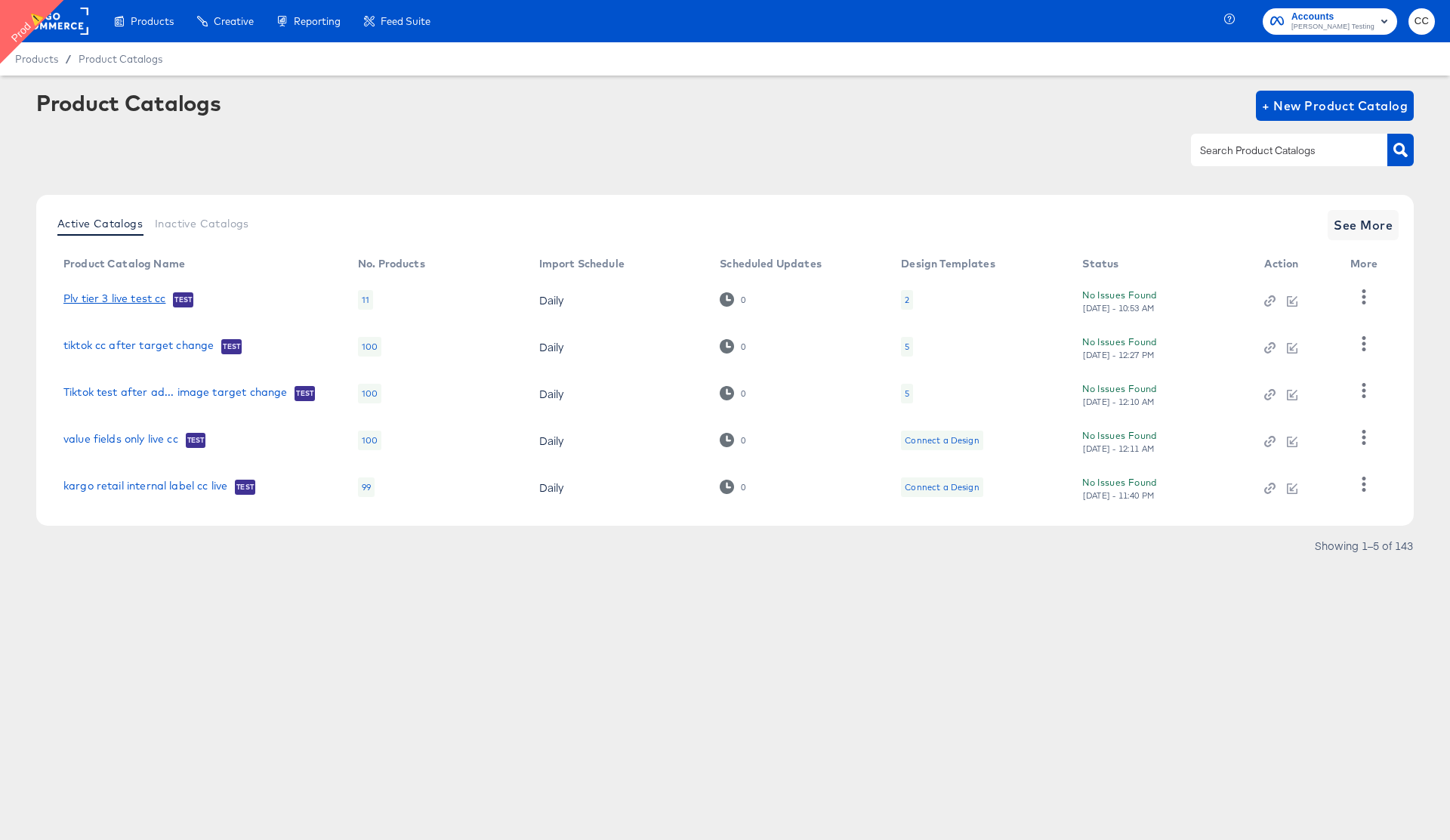
click at [128, 295] on link "Plv tier 3 live test cc" at bounding box center [114, 299] width 102 height 15
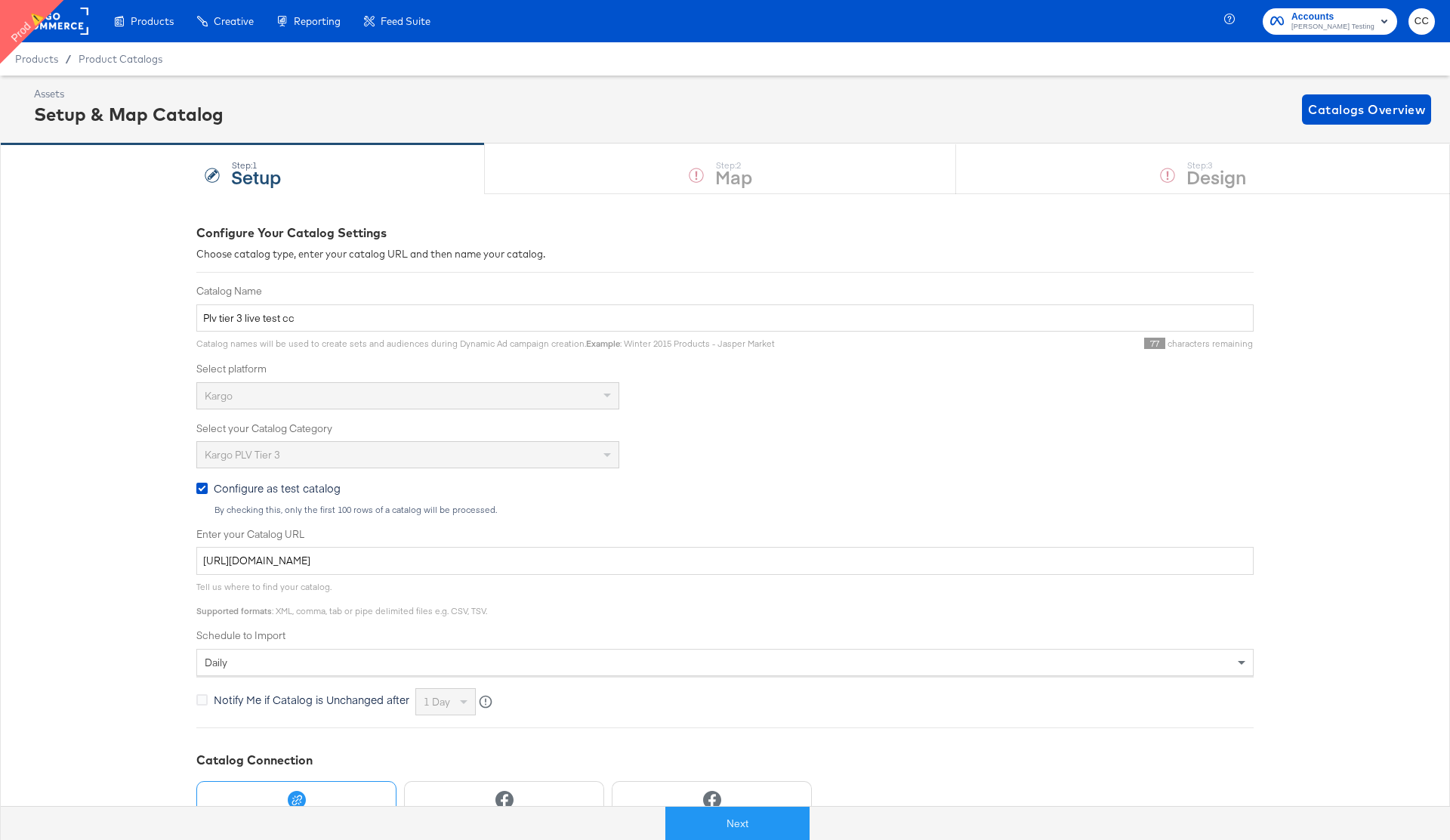
click at [786, 102] on div "Assets Setup & Map Catalog Catalogs Overview" at bounding box center [732, 108] width 1397 height 45
click at [61, 30] on rect at bounding box center [53, 21] width 69 height 27
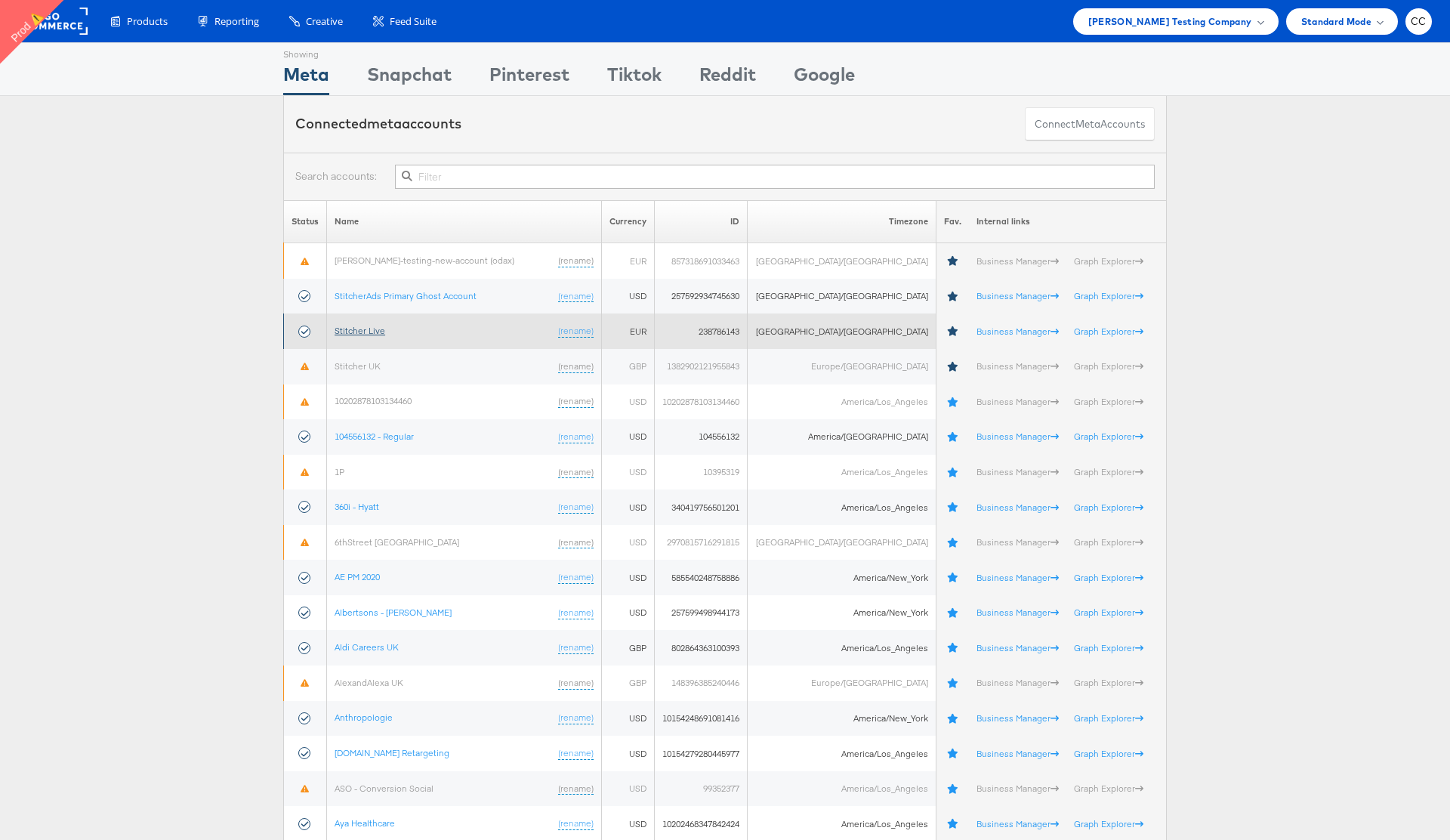
click at [380, 328] on link "Stitcher Live" at bounding box center [360, 330] width 51 height 11
